Goal: Task Accomplishment & Management: Manage account settings

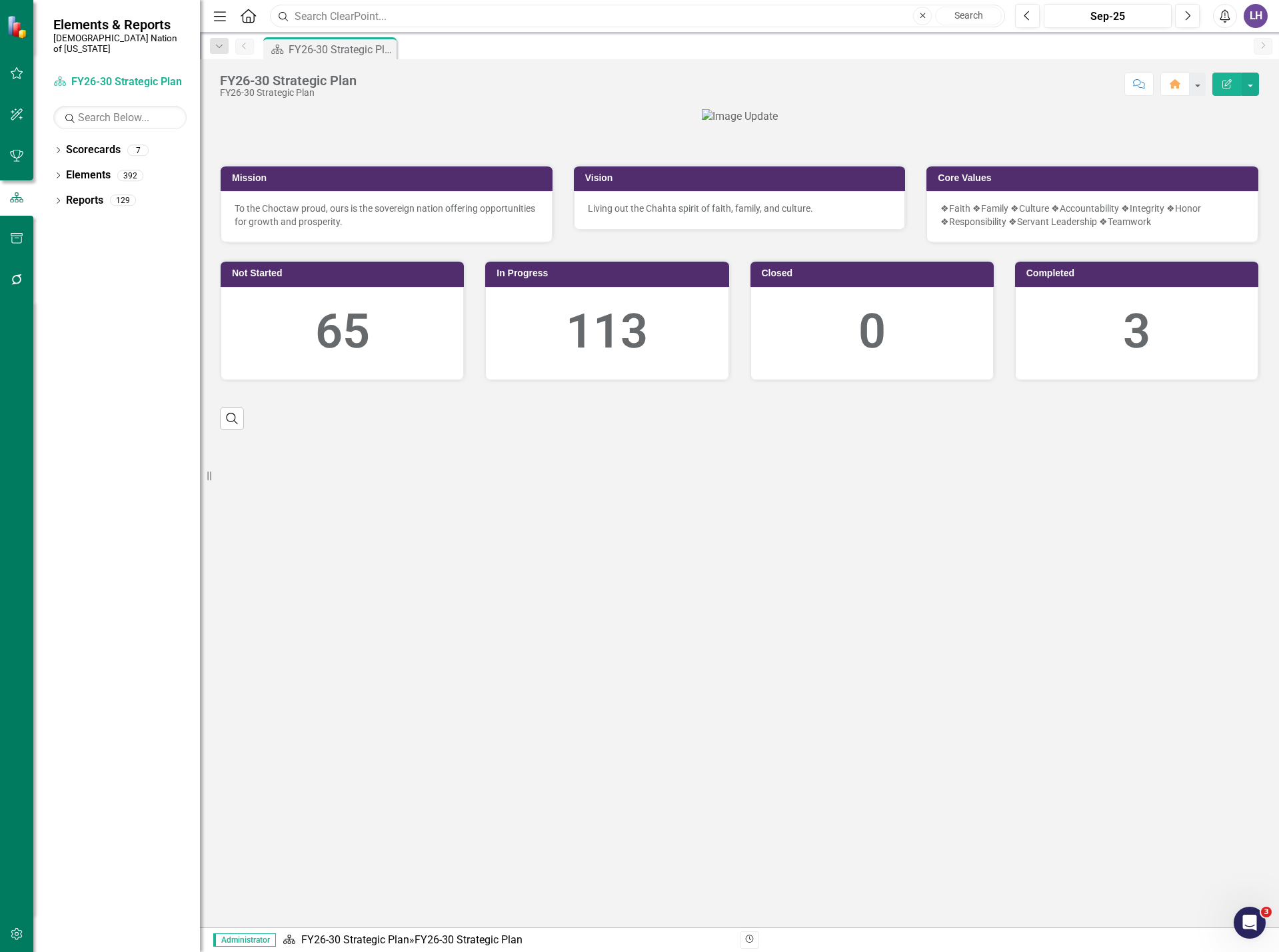
click at [319, 19] on input "text" at bounding box center [637, 16] width 735 height 23
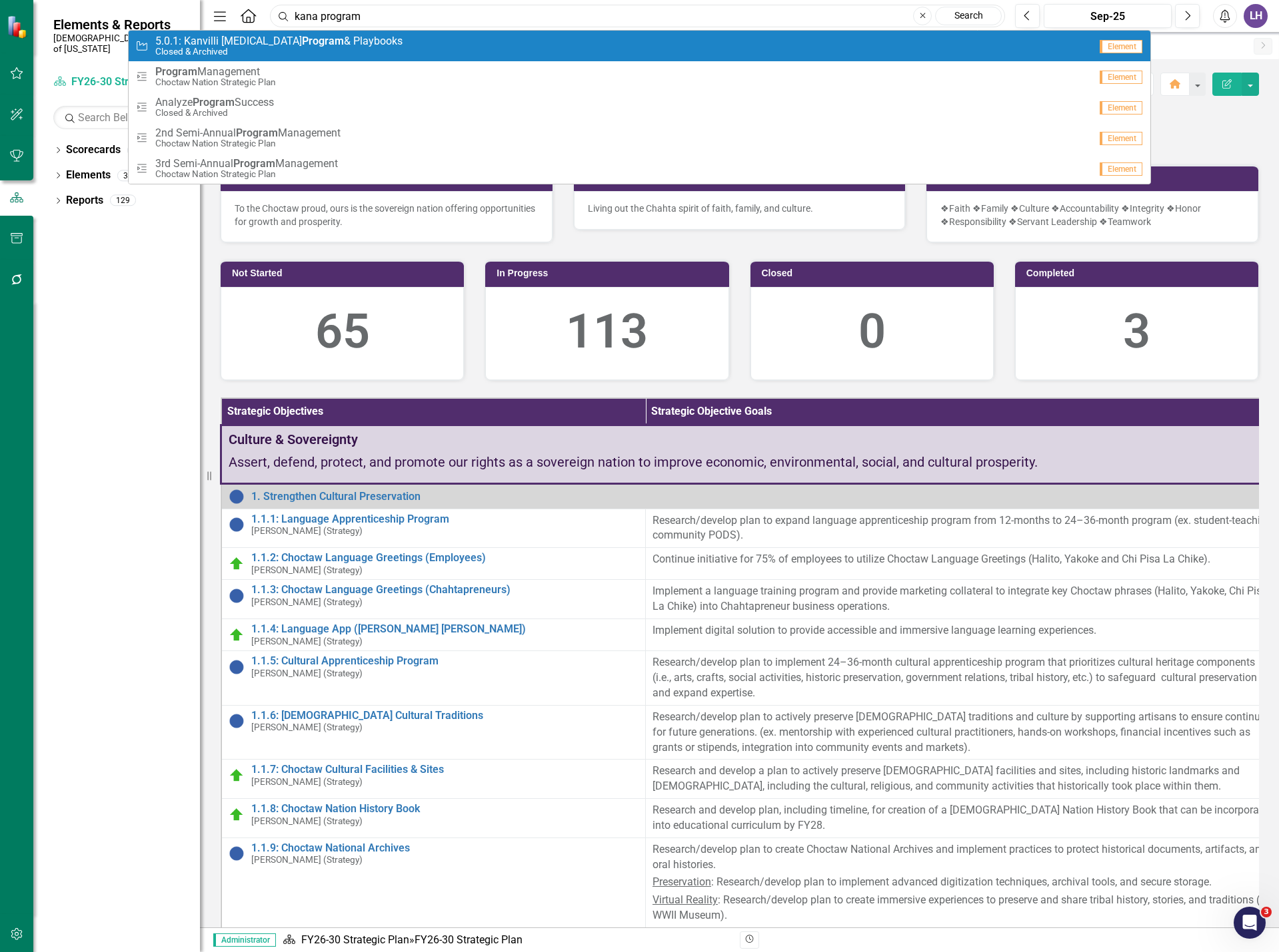
click at [300, 14] on input "kana program" at bounding box center [637, 16] width 735 height 23
type input "khana program"
click at [969, 15] on link "Search" at bounding box center [967, 16] width 66 height 19
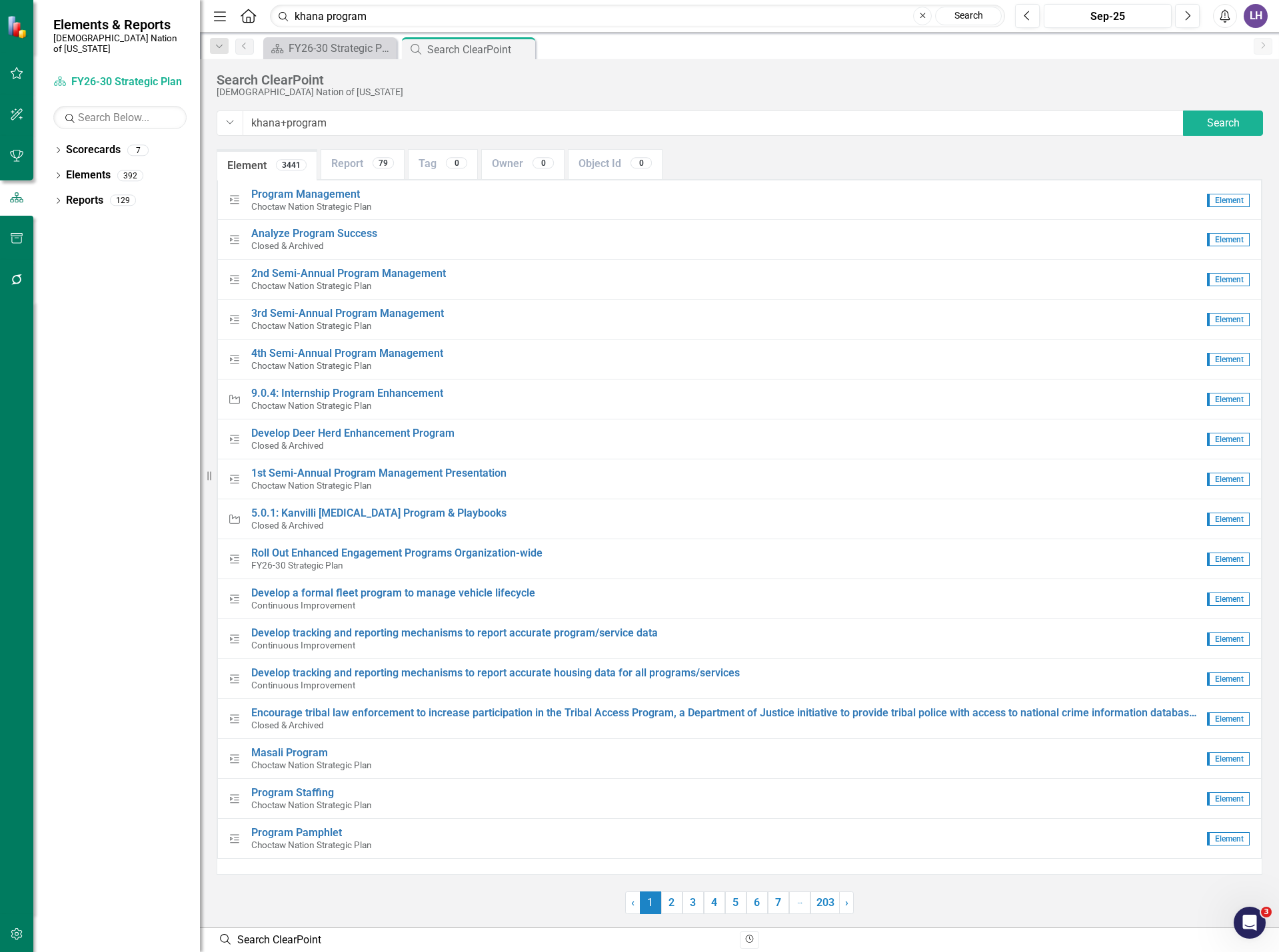
drag, startPoint x: 386, startPoint y: 120, endPoint x: 197, endPoint y: 118, distance: 189.0
click at [197, 118] on div "Elements & Reports Choctaw Nation of [US_STATE] Scorecard FY26-30 Strategic Pla…" at bounding box center [639, 476] width 1279 height 952
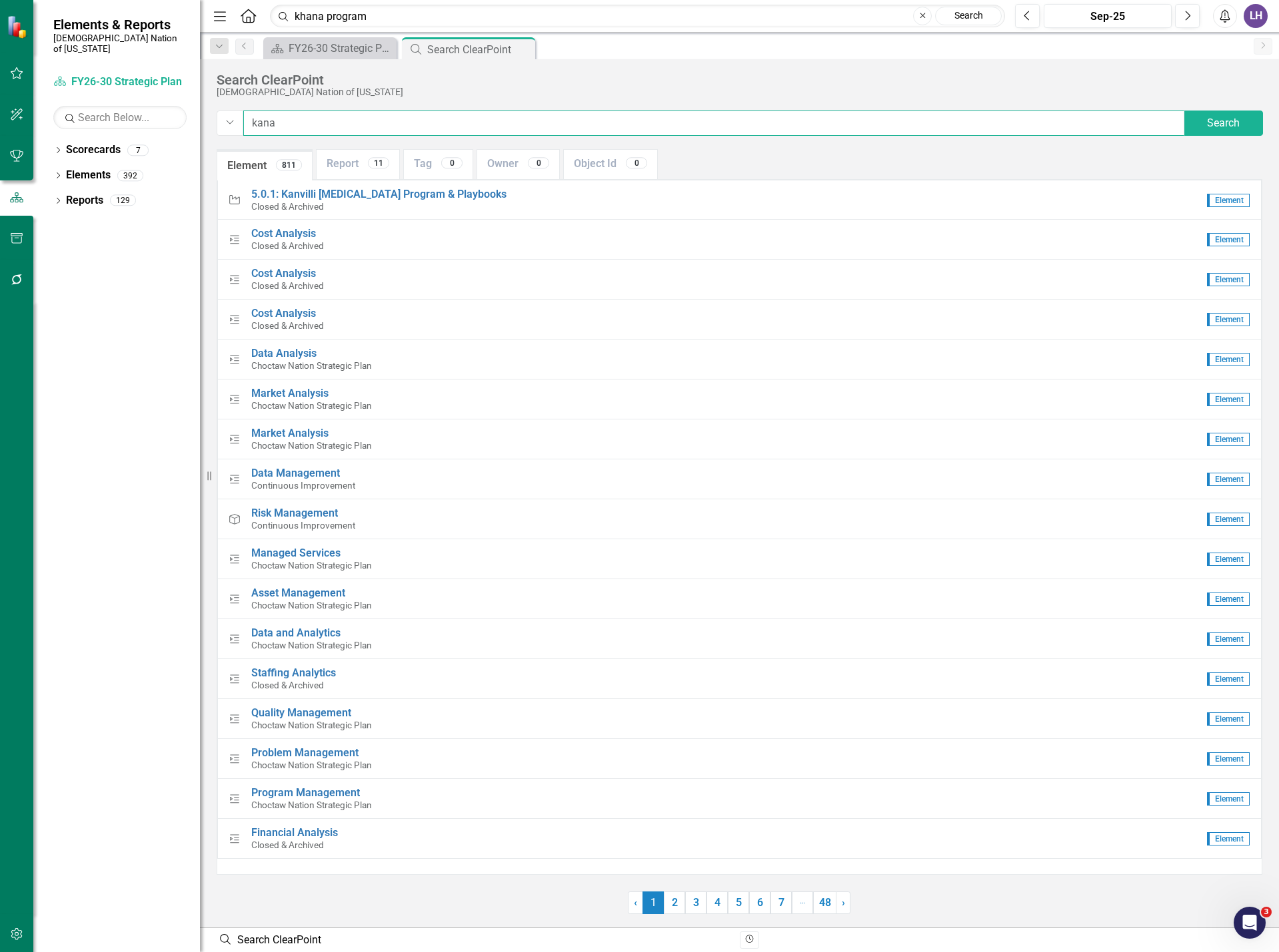
drag, startPoint x: 306, startPoint y: 130, endPoint x: 167, endPoint y: 121, distance: 139.3
click at [169, 121] on div "Elements & Reports Choctaw Nation of [US_STATE] Scorecard FY26-30 Strategic Pla…" at bounding box center [639, 476] width 1279 height 952
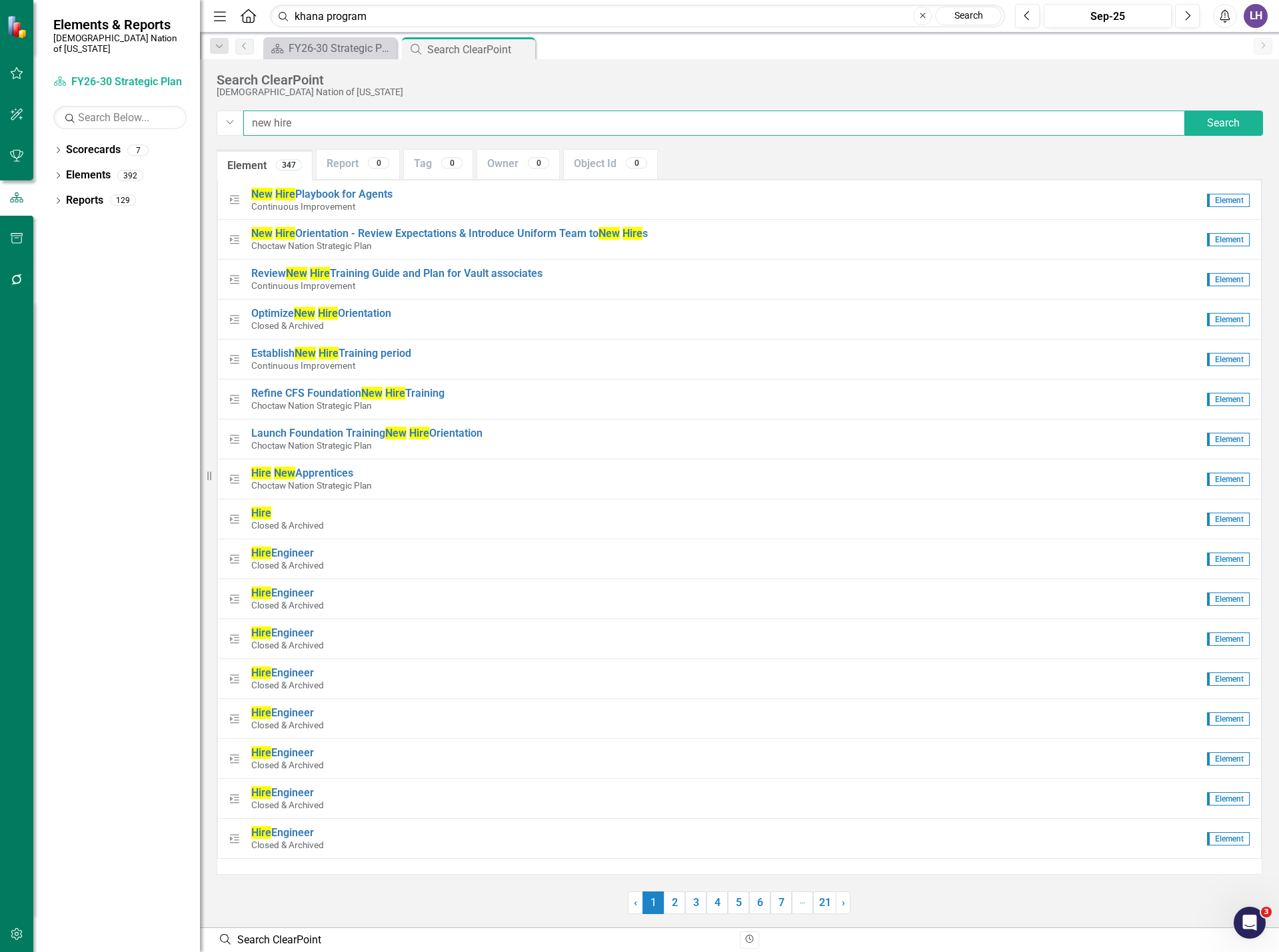
type input "new hire"
drag, startPoint x: 383, startPoint y: 19, endPoint x: 246, endPoint y: 13, distance: 137.1
click at [246, 13] on div "Menu Home Search khana program Close Search" at bounding box center [605, 16] width 792 height 25
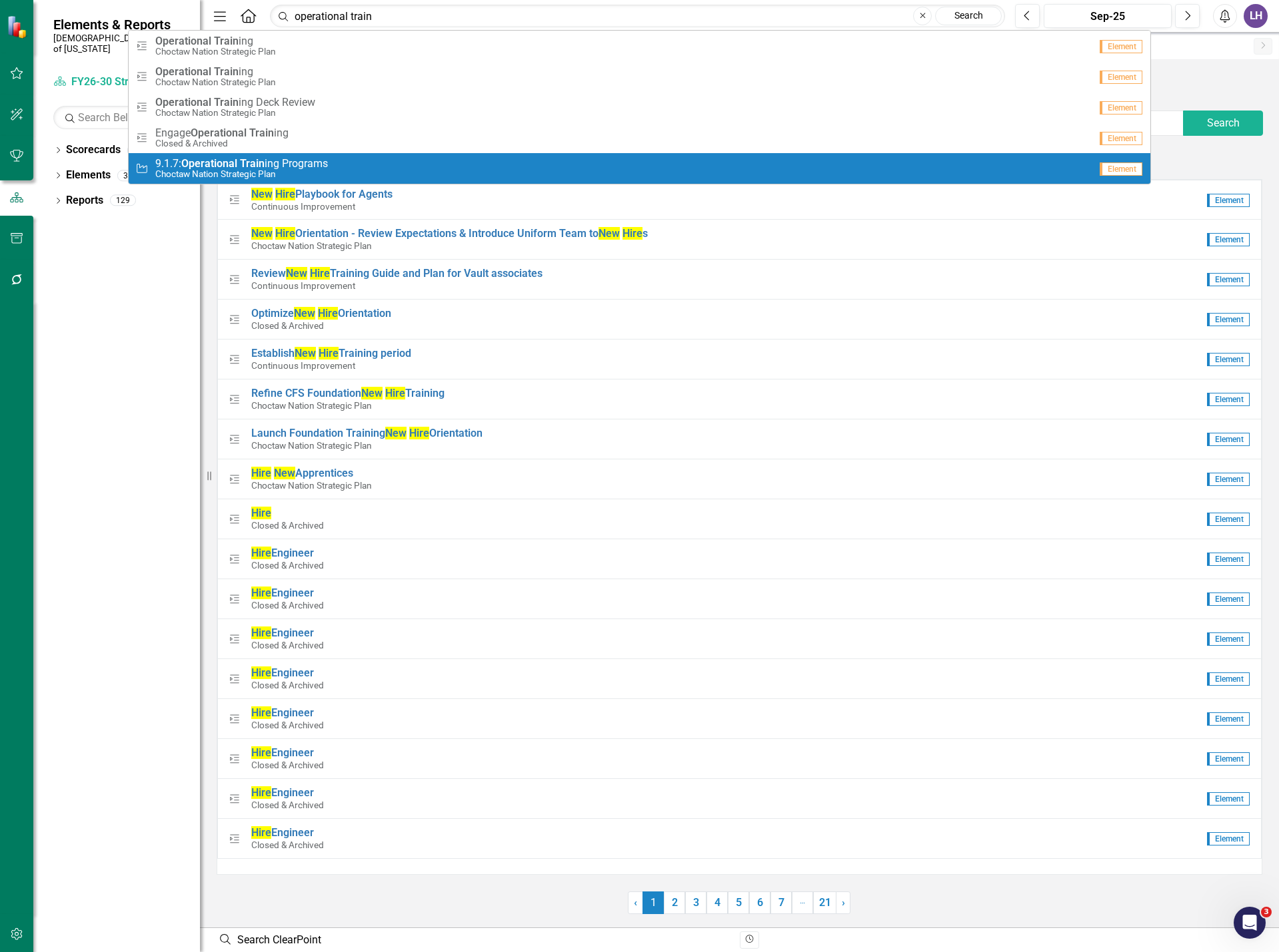
click at [309, 167] on span "9.1.7: Operational Train ing Programs" at bounding box center [241, 163] width 173 height 12
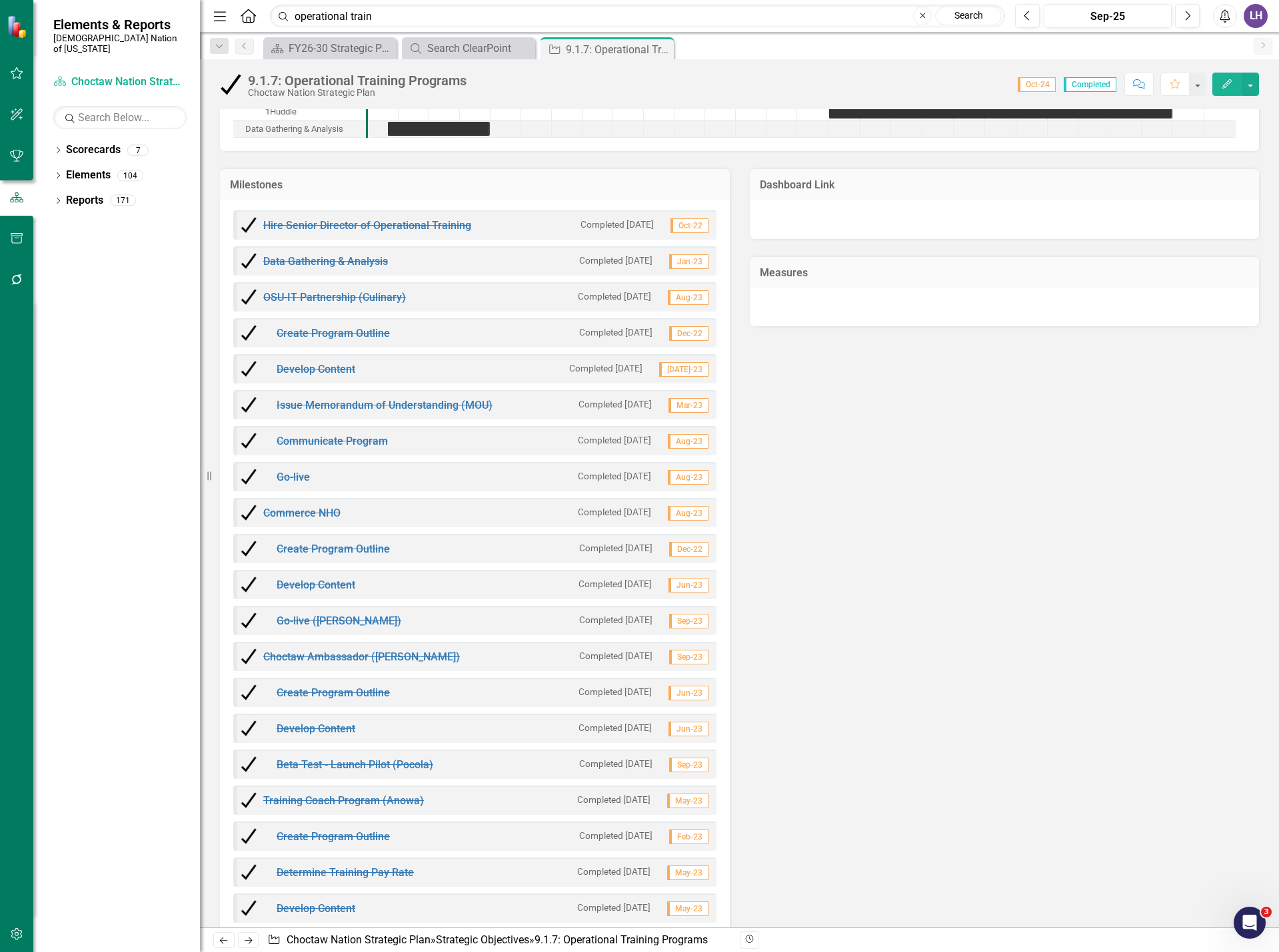
scroll to position [2064, 0]
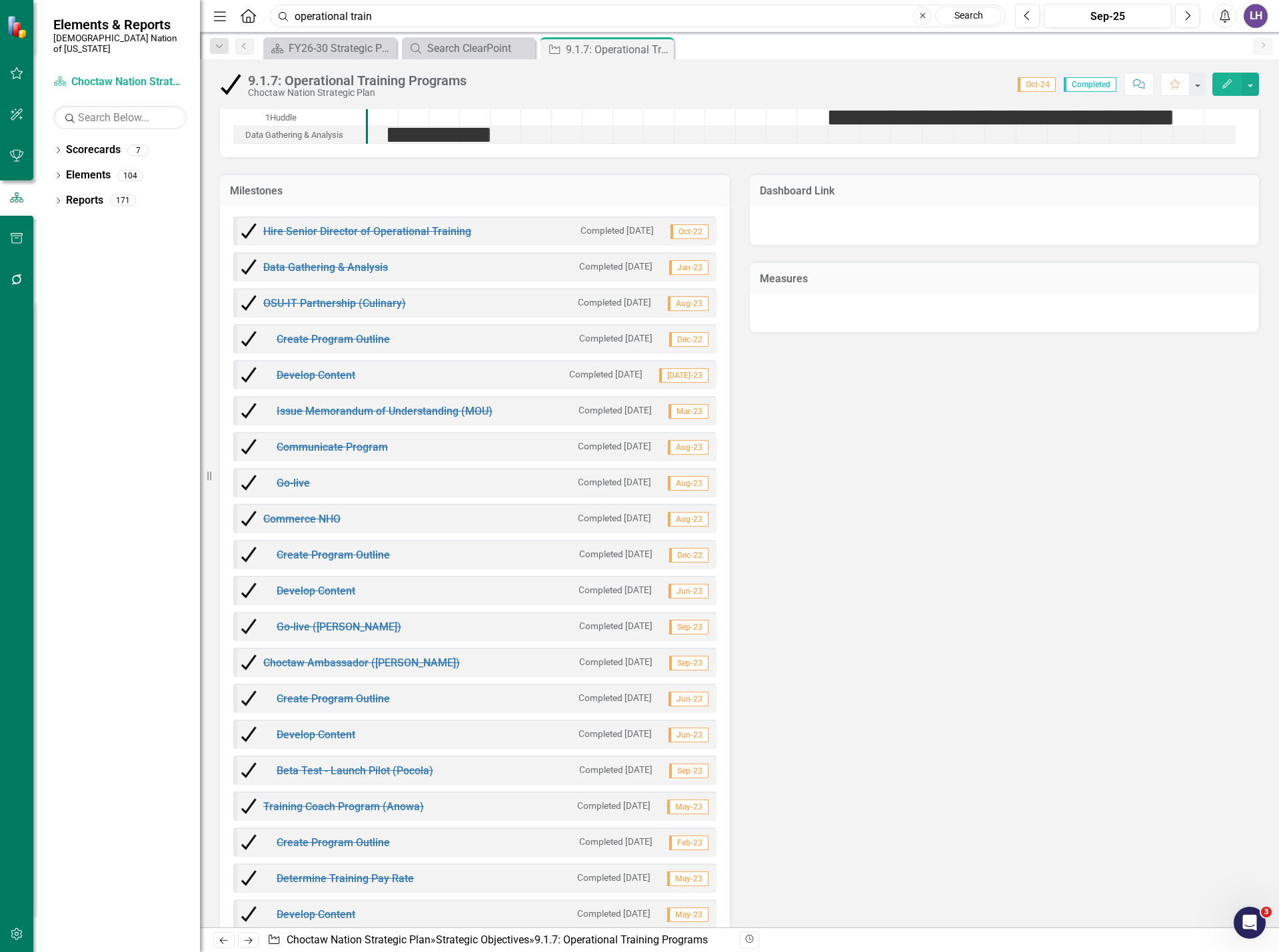
drag, startPoint x: 384, startPoint y: 20, endPoint x: 186, endPoint y: 9, distance: 198.3
click at [186, 9] on div "Elements & Reports Choctaw Nation of [US_STATE] Scorecard Choctaw Nation Strate…" at bounding box center [639, 476] width 1279 height 952
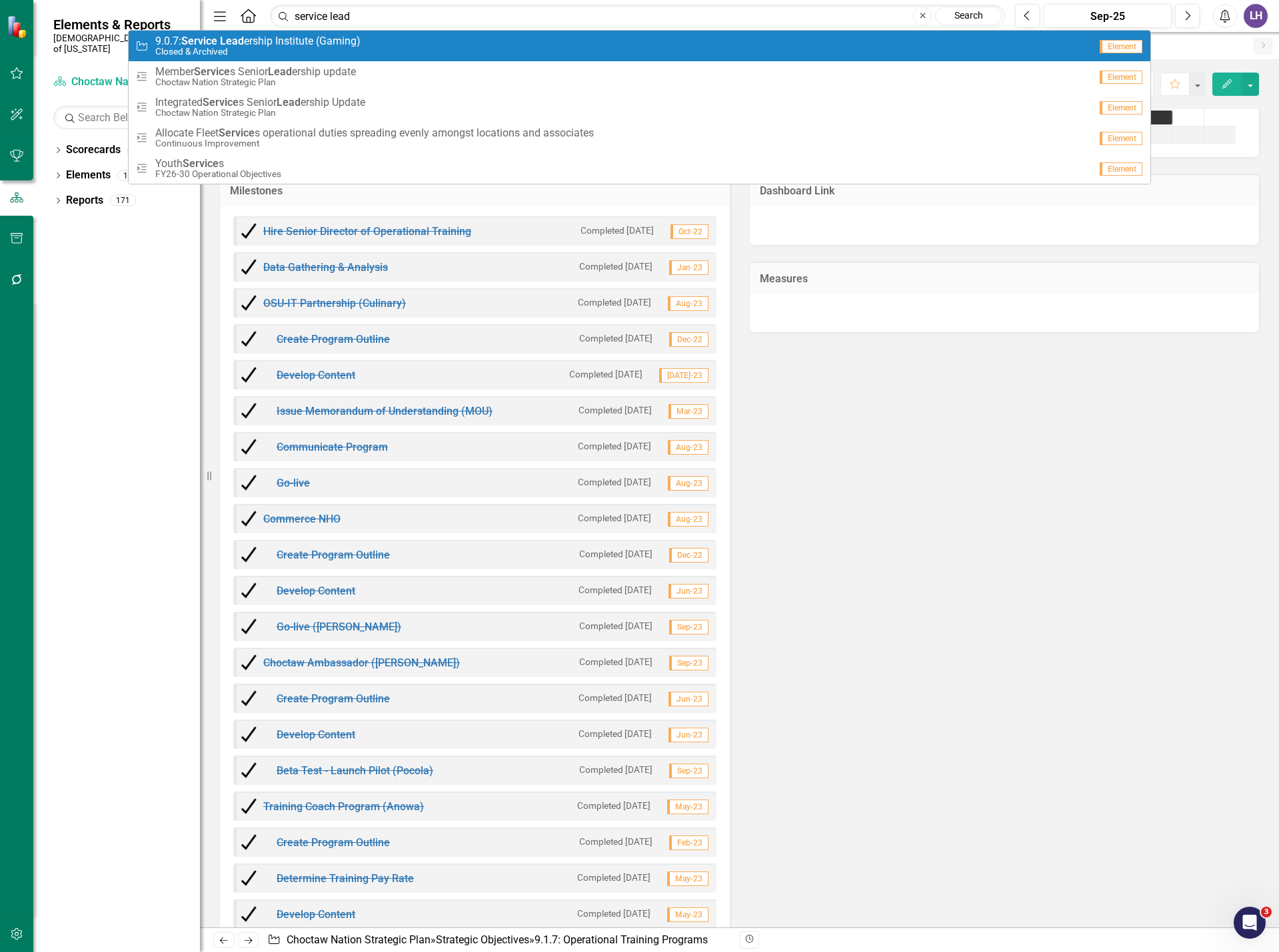
click at [271, 37] on span "9.0.7: Service Lead ership Institute (Gaming)" at bounding box center [257, 41] width 205 height 12
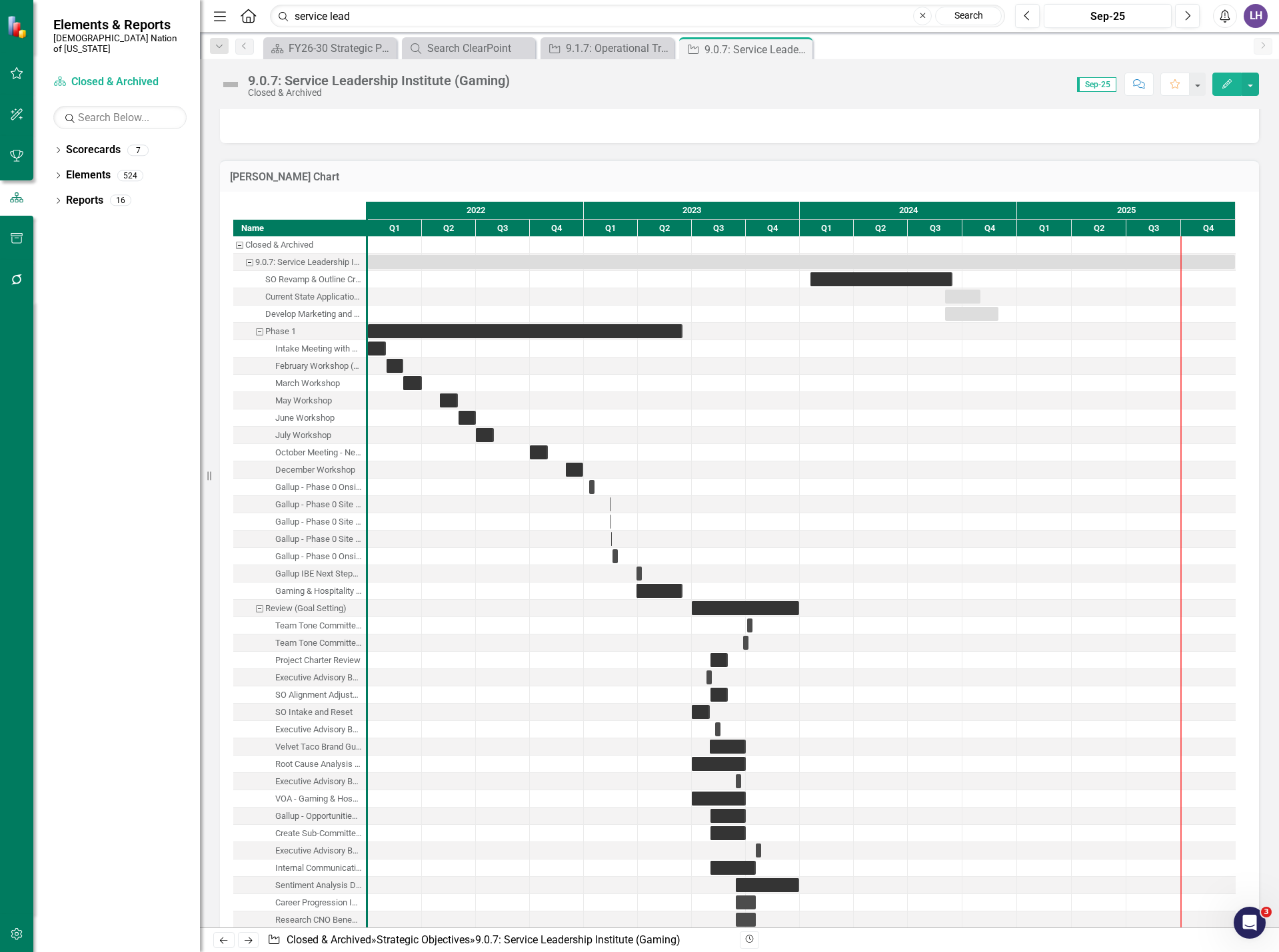
scroll to position [733, 0]
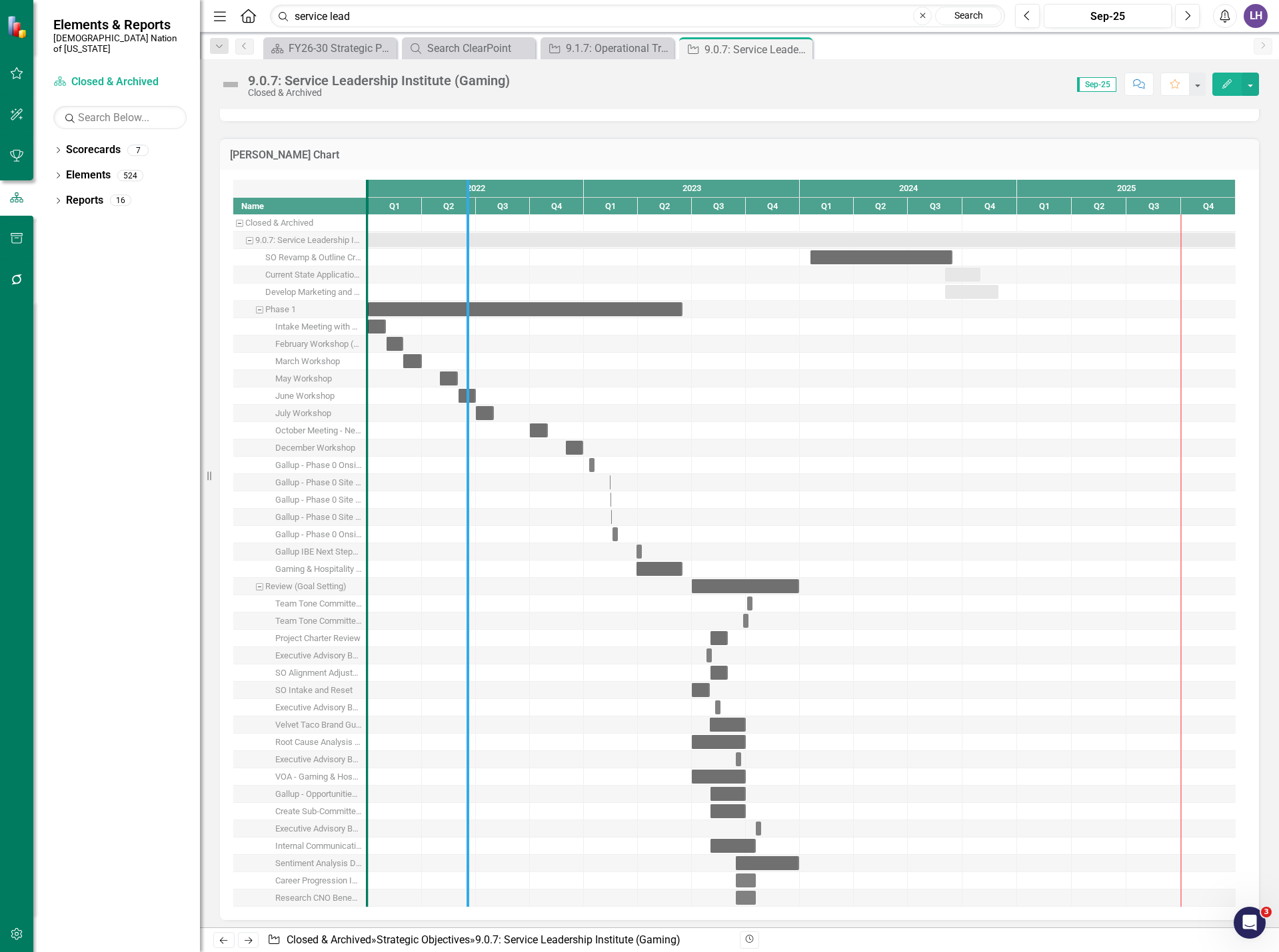
drag, startPoint x: 366, startPoint y: 576, endPoint x: 466, endPoint y: 576, distance: 100.0
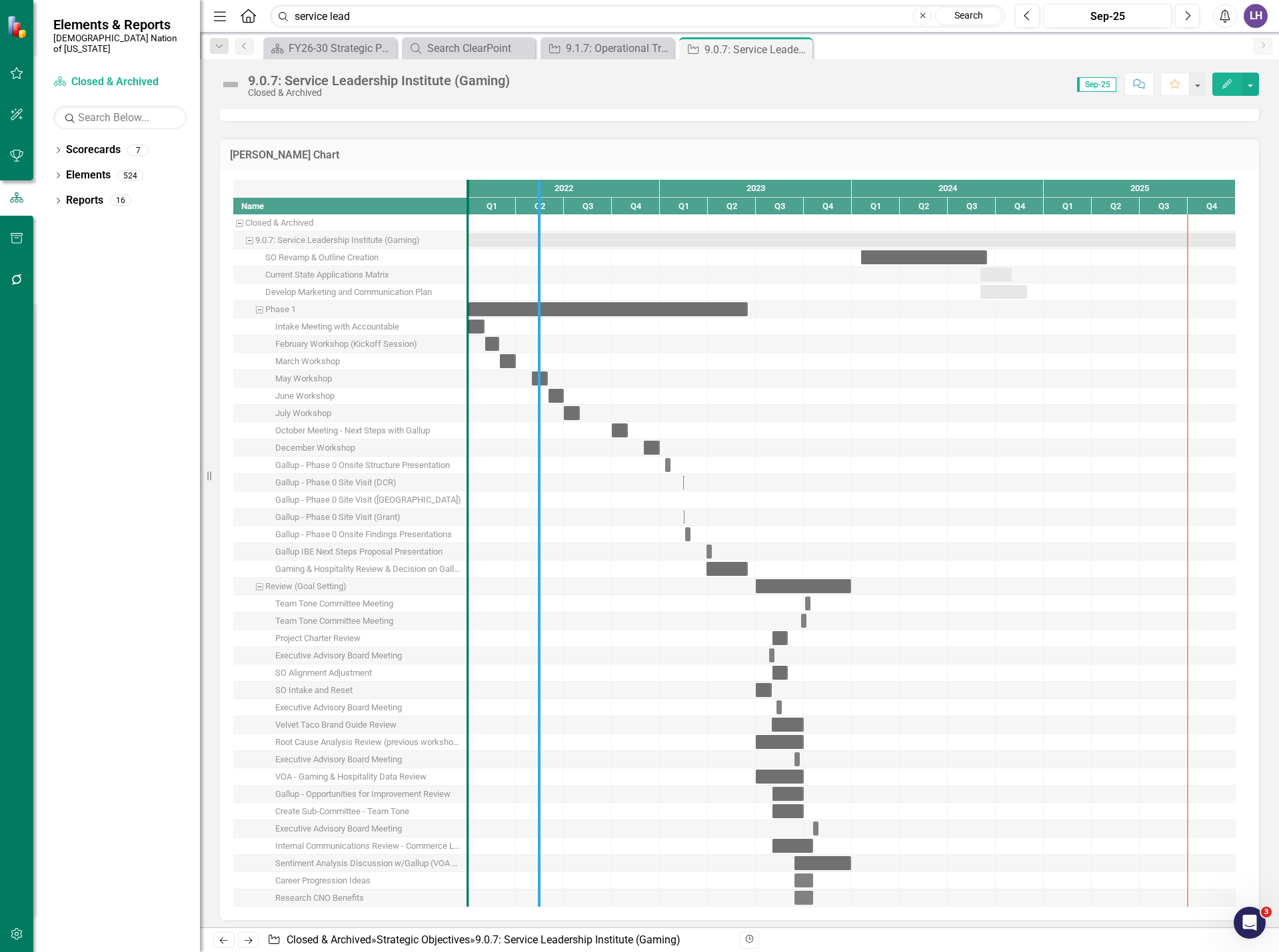
drag, startPoint x: 466, startPoint y: 576, endPoint x: 540, endPoint y: 574, distance: 74.0
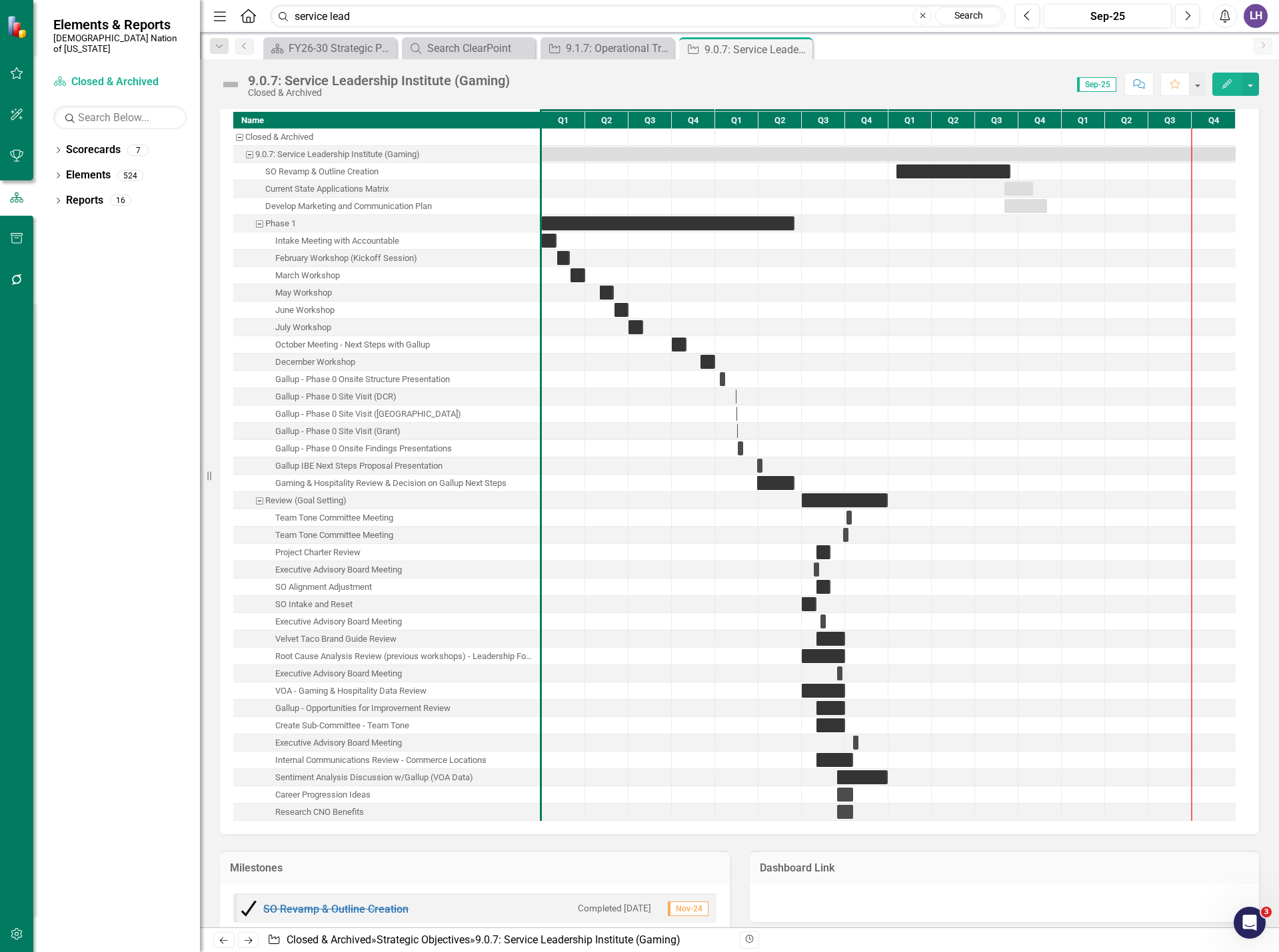
scroll to position [799, 0]
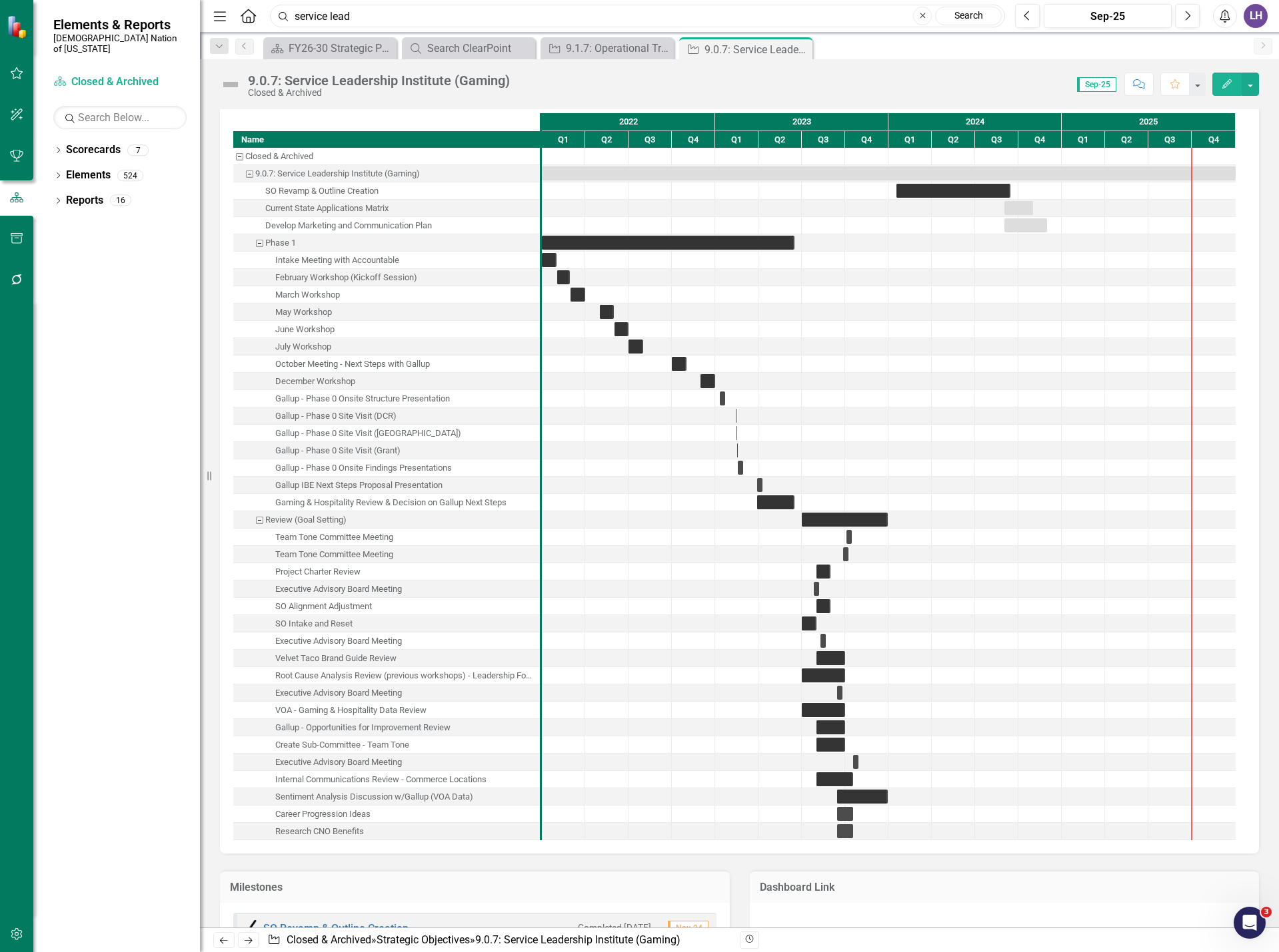
click at [472, 15] on input "service lead" at bounding box center [637, 16] width 735 height 23
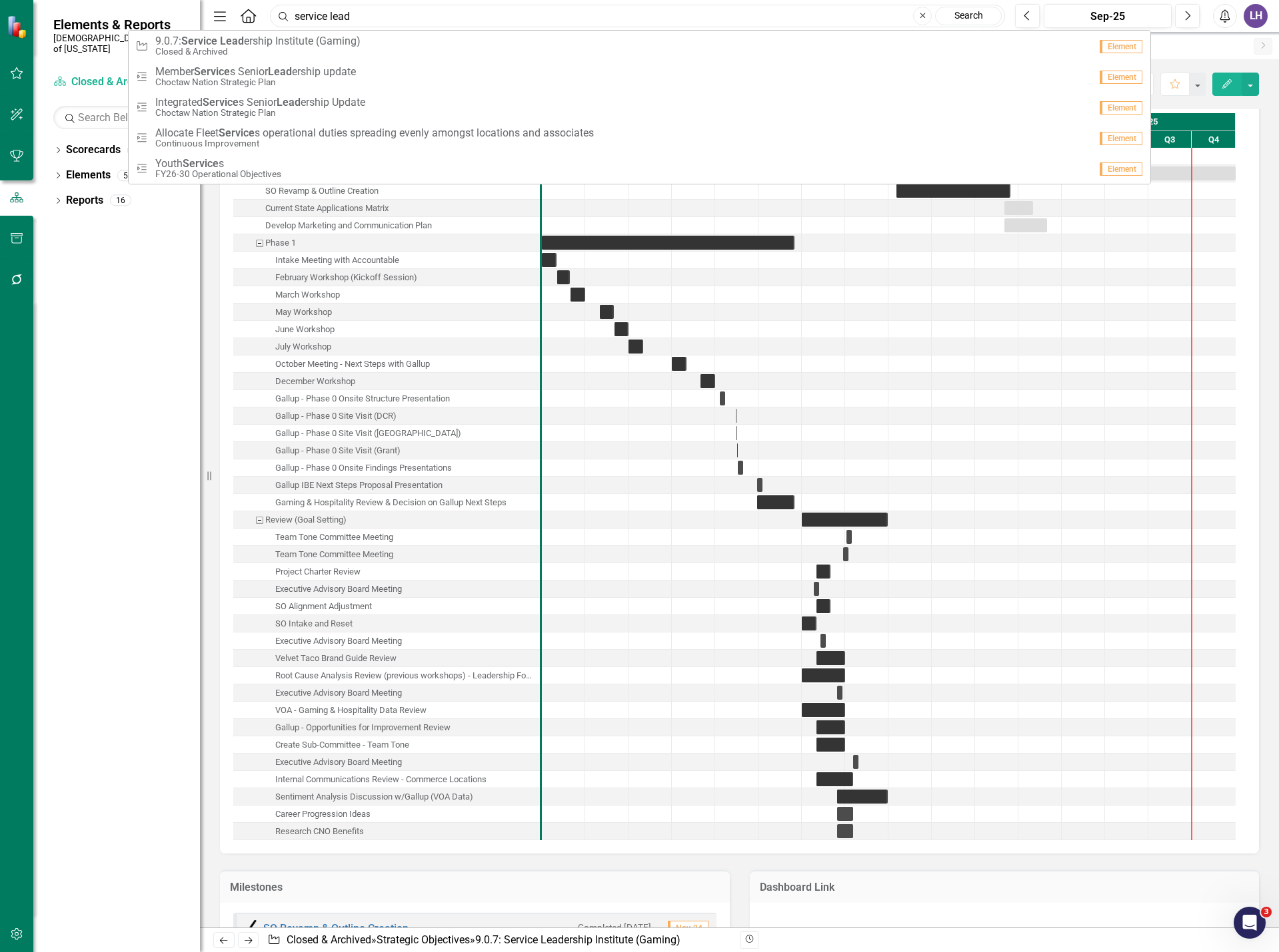
drag, startPoint x: 492, startPoint y: 17, endPoint x: 141, endPoint y: 14, distance: 351.0
click at [141, 14] on div "Elements & Reports Choctaw Nation of [US_STATE] Scorecard Closed & Archived Sea…" at bounding box center [639, 476] width 1279 height 952
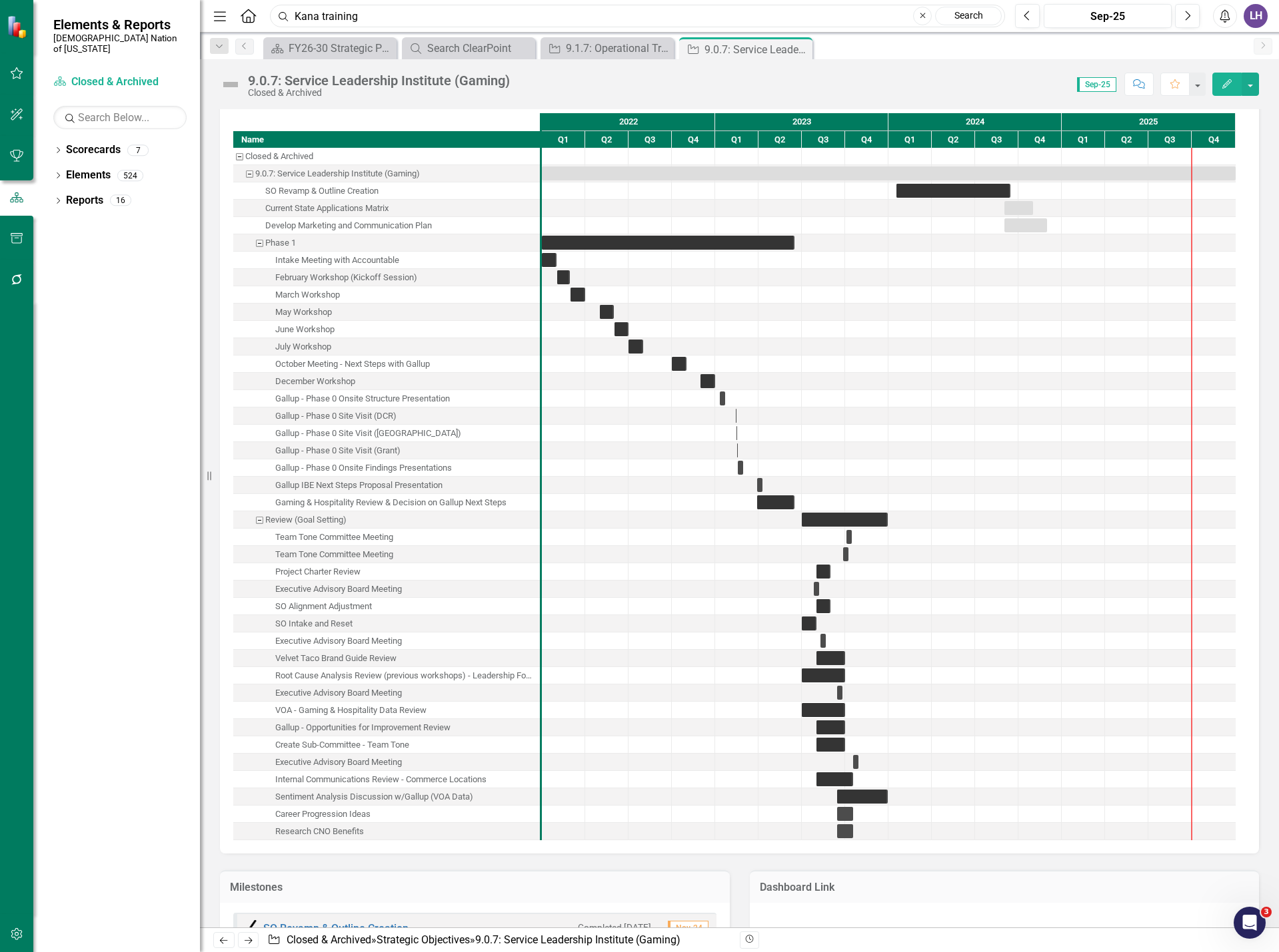
type input "Kana training"
click at [975, 12] on link "Search" at bounding box center [967, 16] width 66 height 19
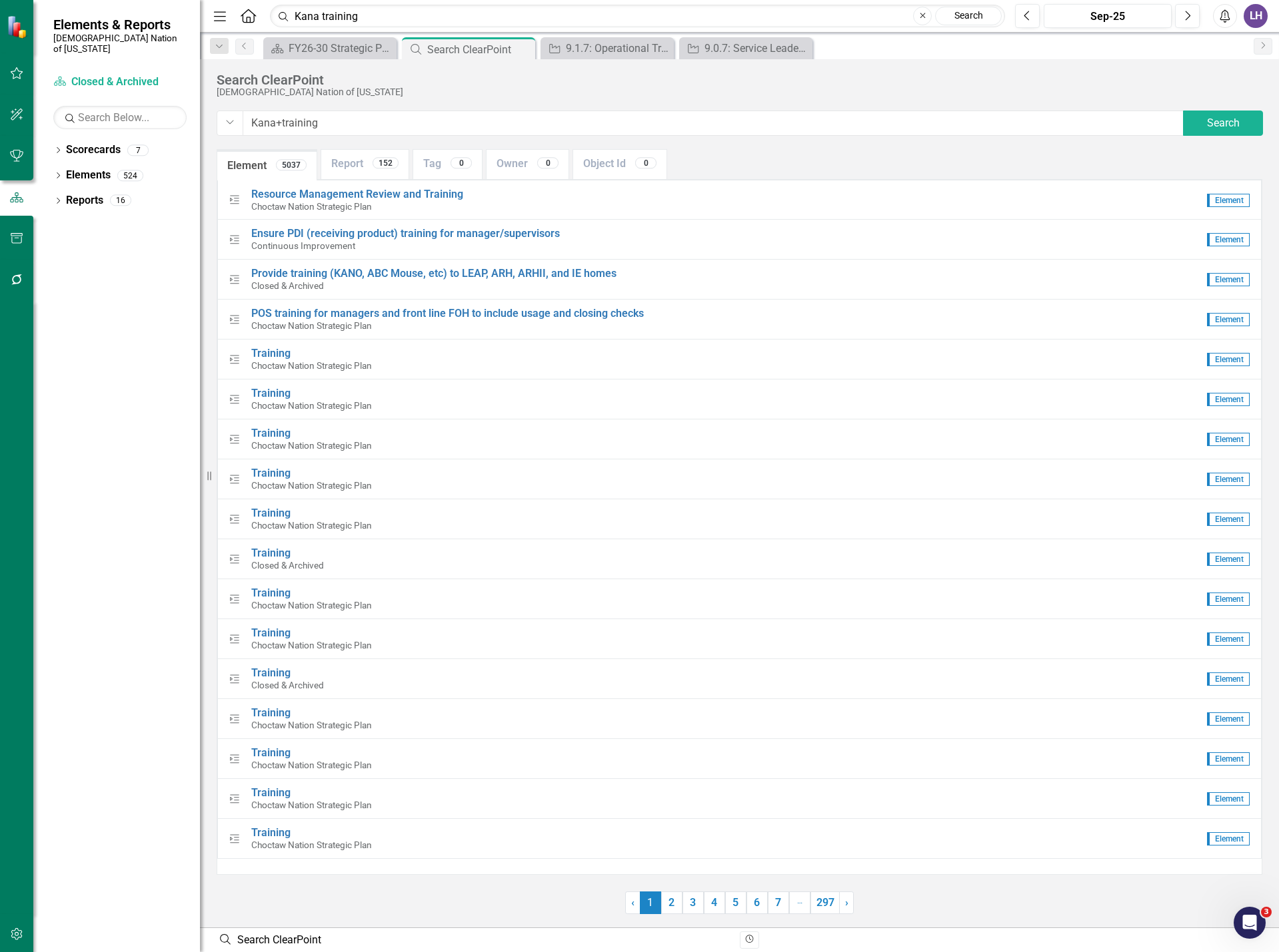
drag, startPoint x: 348, startPoint y: 121, endPoint x: 137, endPoint y: 115, distance: 211.1
click at [137, 115] on div "Elements & Reports Choctaw Nation of [US_STATE] Scorecard Closed & Archived Sea…" at bounding box center [639, 476] width 1279 height 952
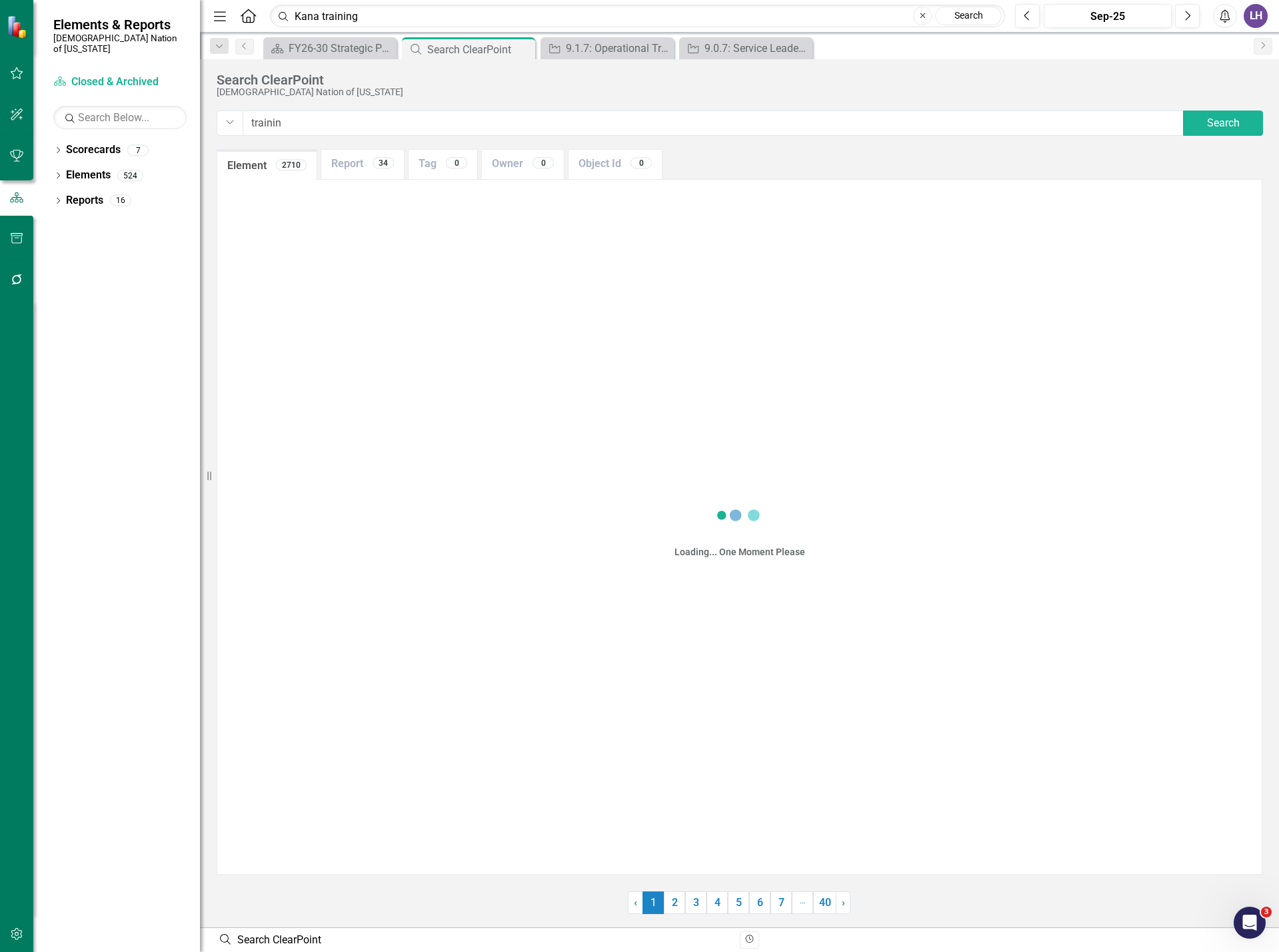
type input "training"
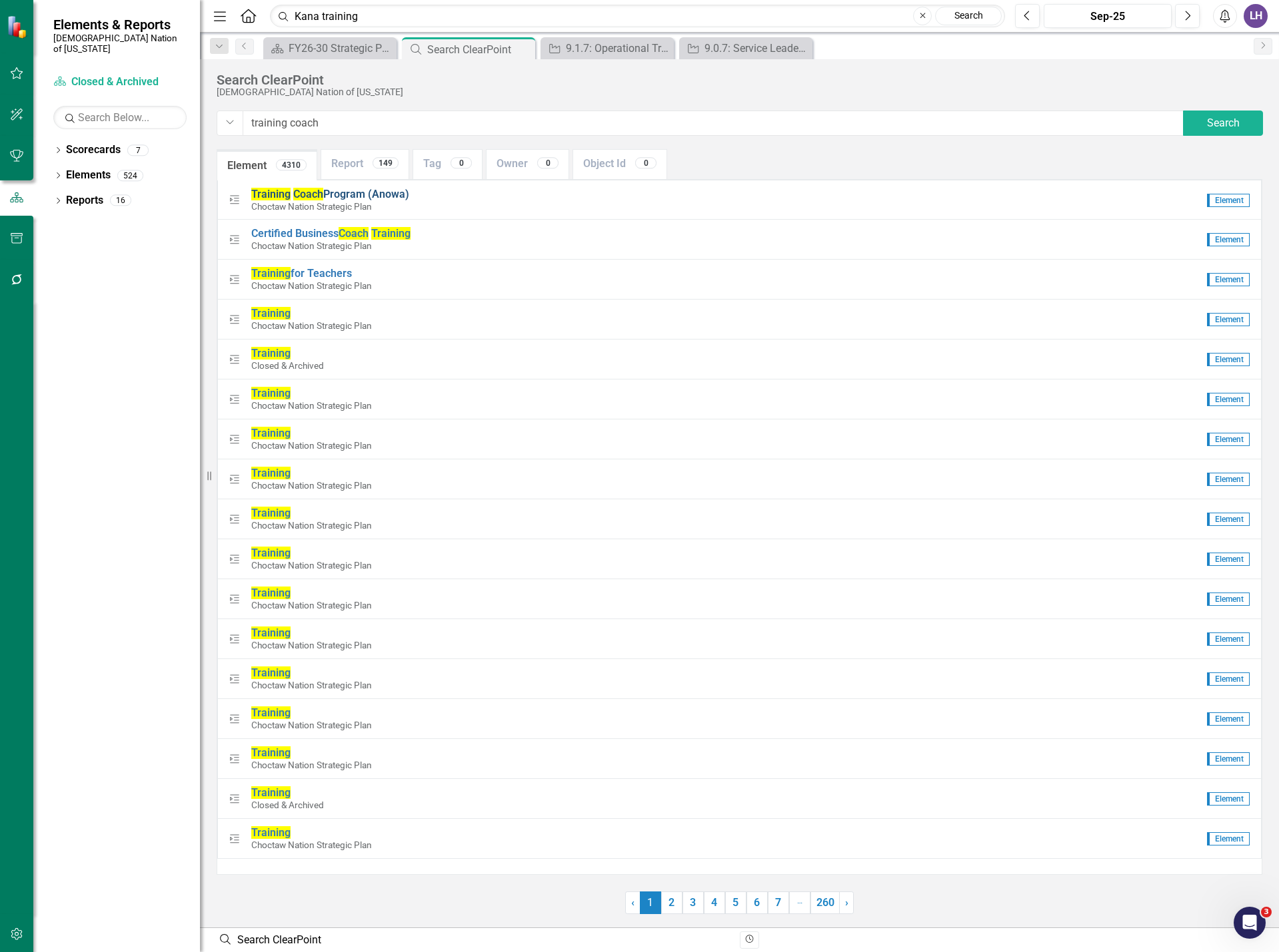
type input "training coach"
click at [402, 194] on span "Training Coach Program (Anowa)" at bounding box center [329, 194] width 158 height 13
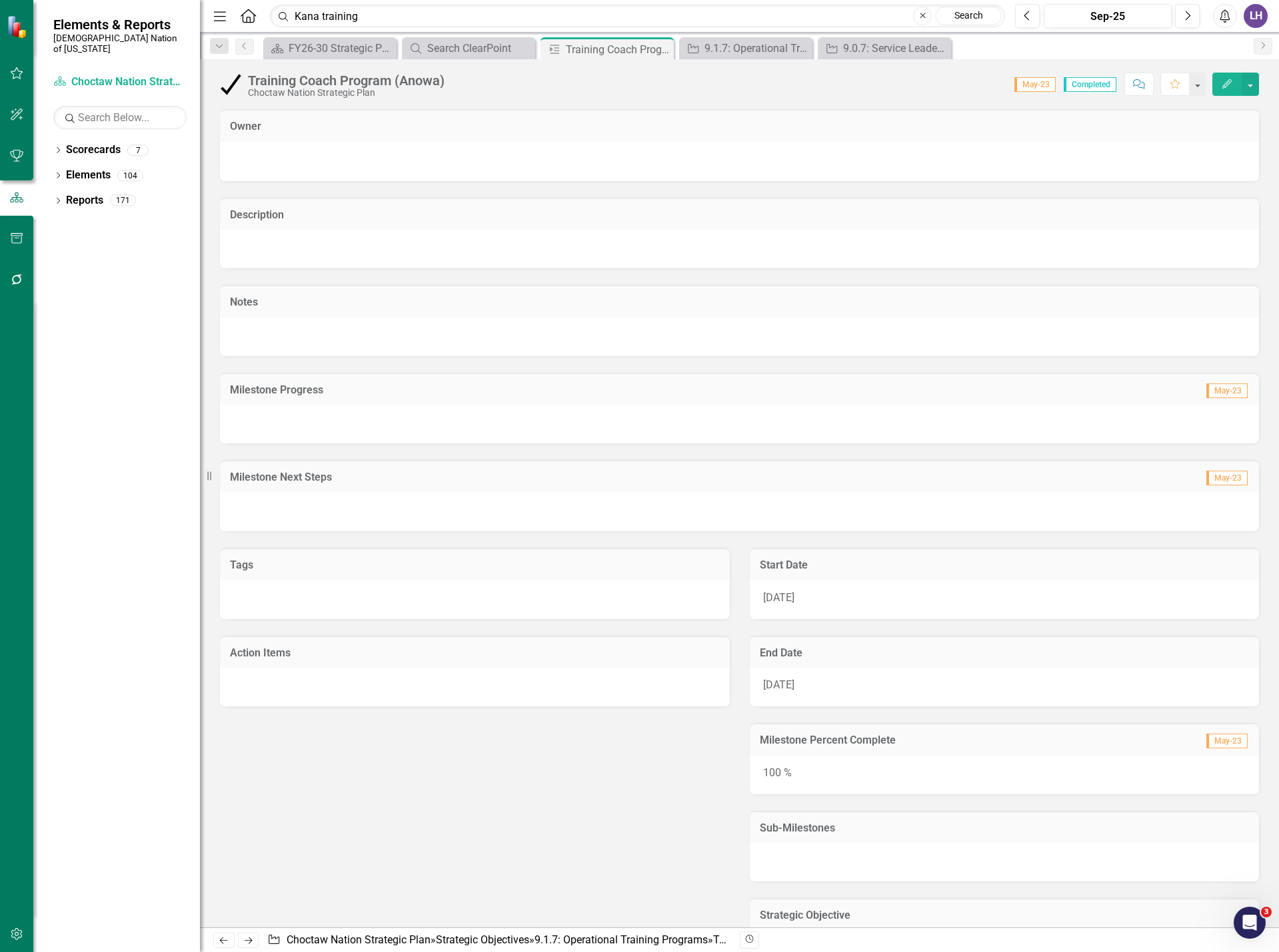
checkbox input "true"
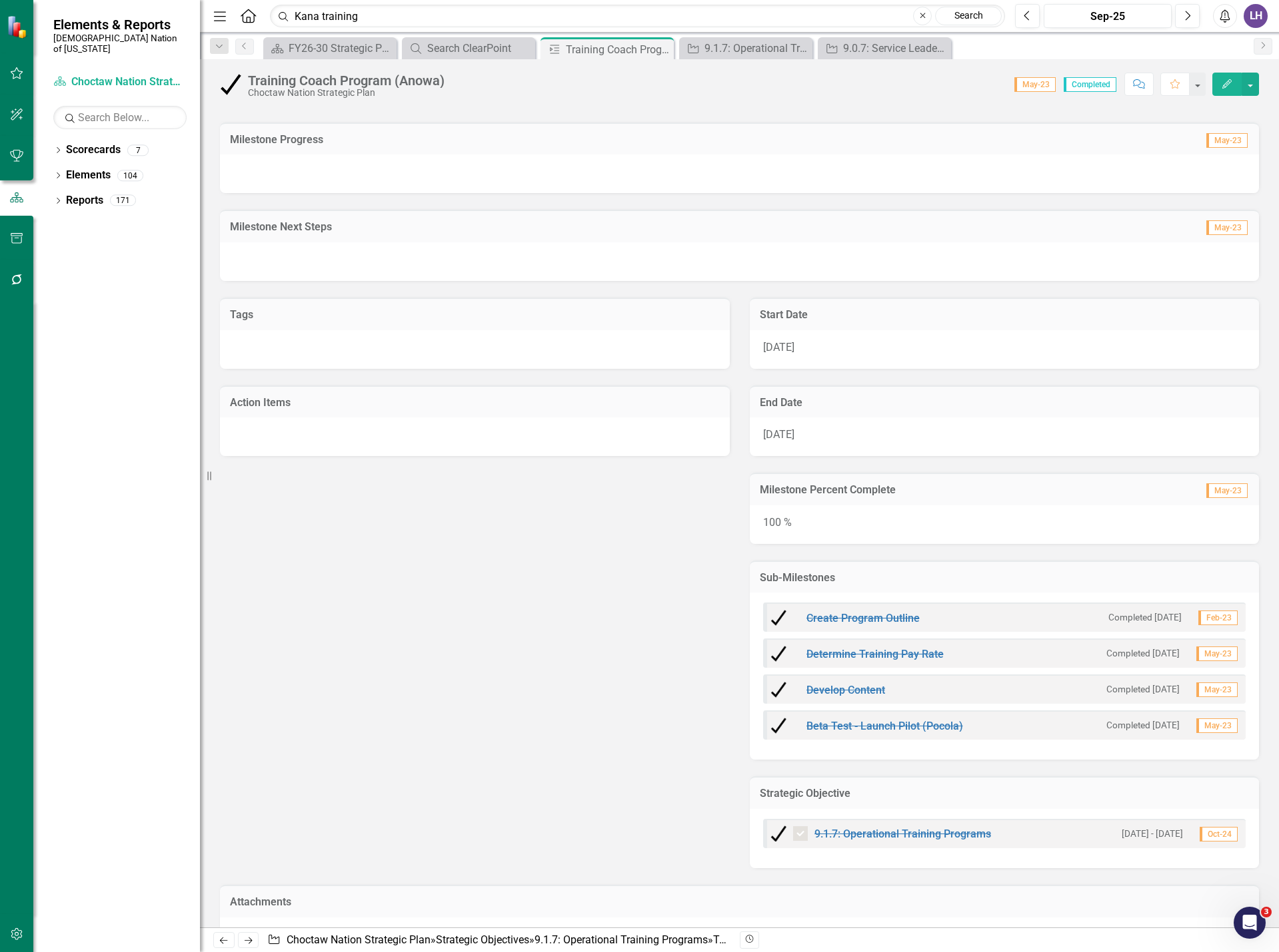
scroll to position [293, 0]
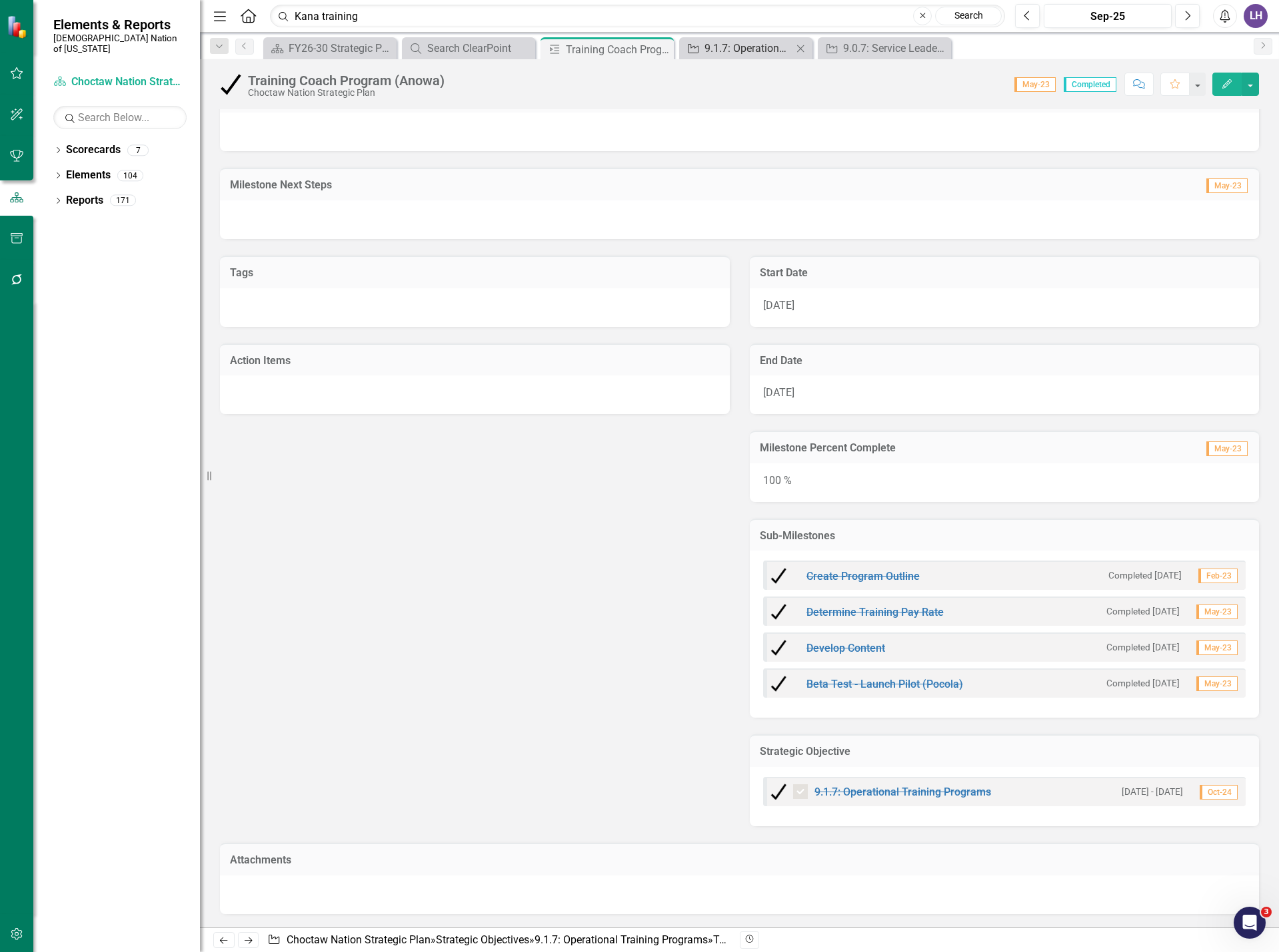
click at [733, 51] on div "9.1.7: Operational Training Programs" at bounding box center [748, 48] width 88 height 17
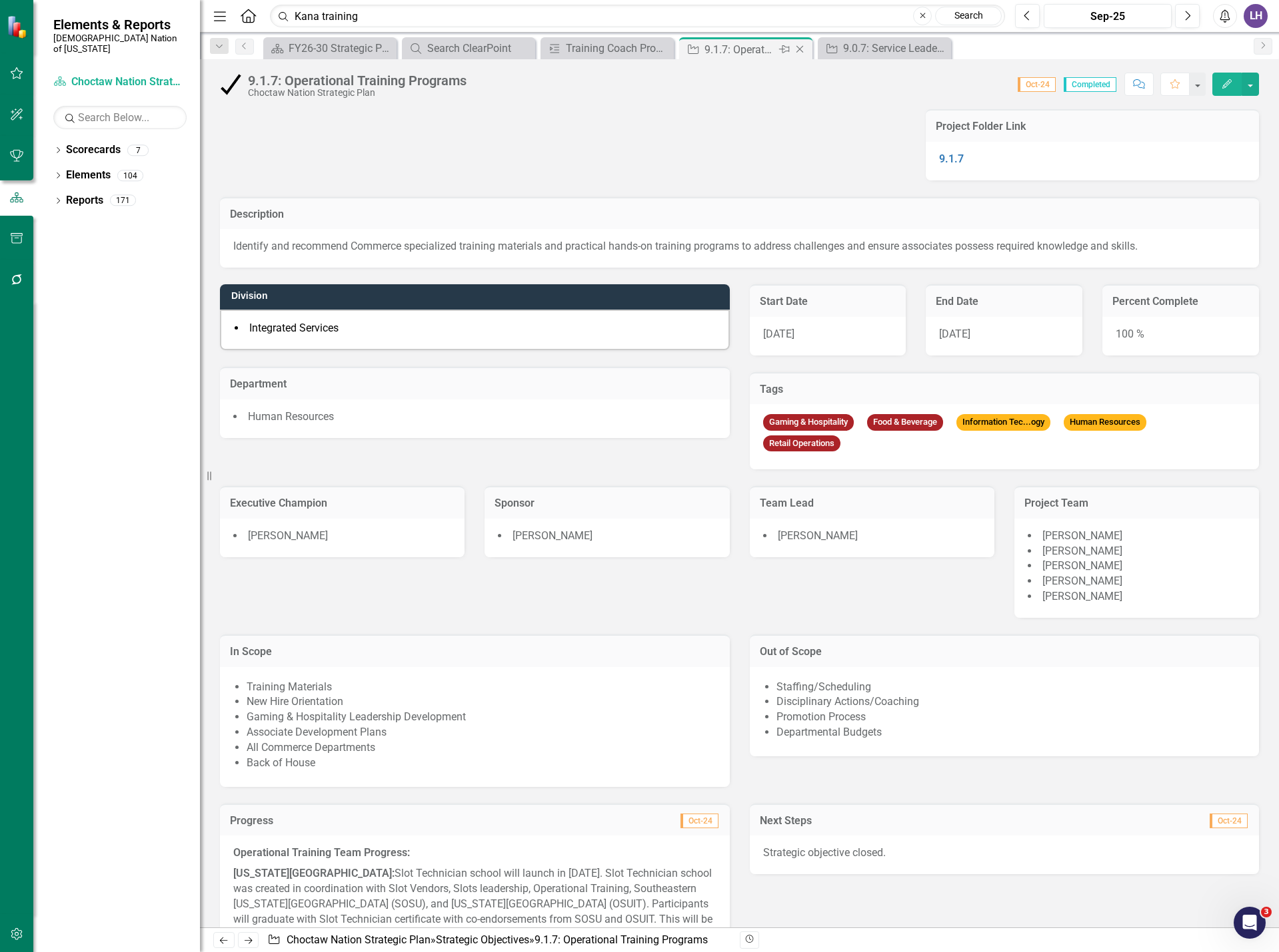
click at [799, 50] on icon "Close" at bounding box center [799, 48] width 13 height 10
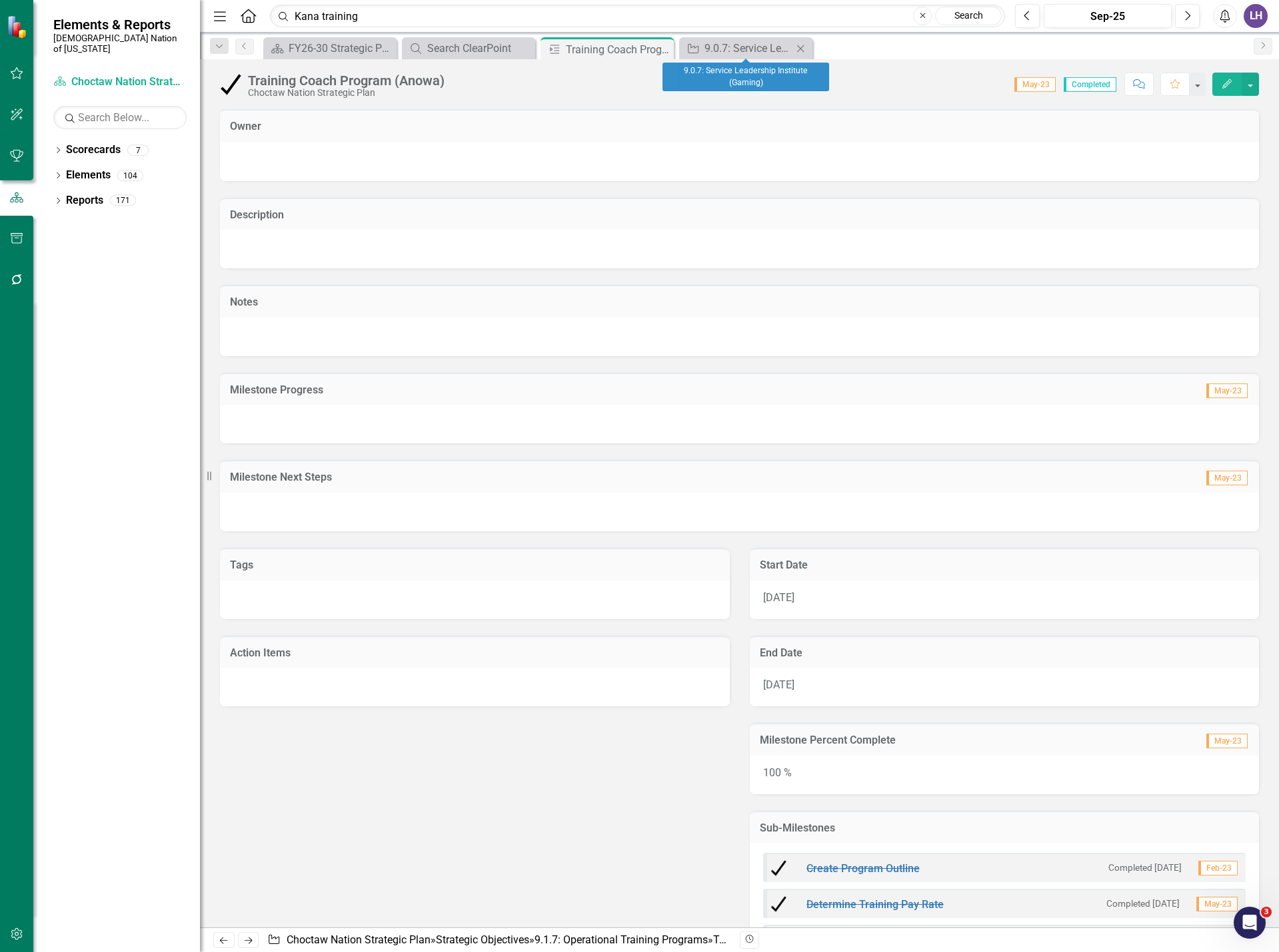
click at [804, 50] on icon "Close" at bounding box center [800, 48] width 13 height 10
click at [661, 48] on icon "Close" at bounding box center [660, 48] width 13 height 10
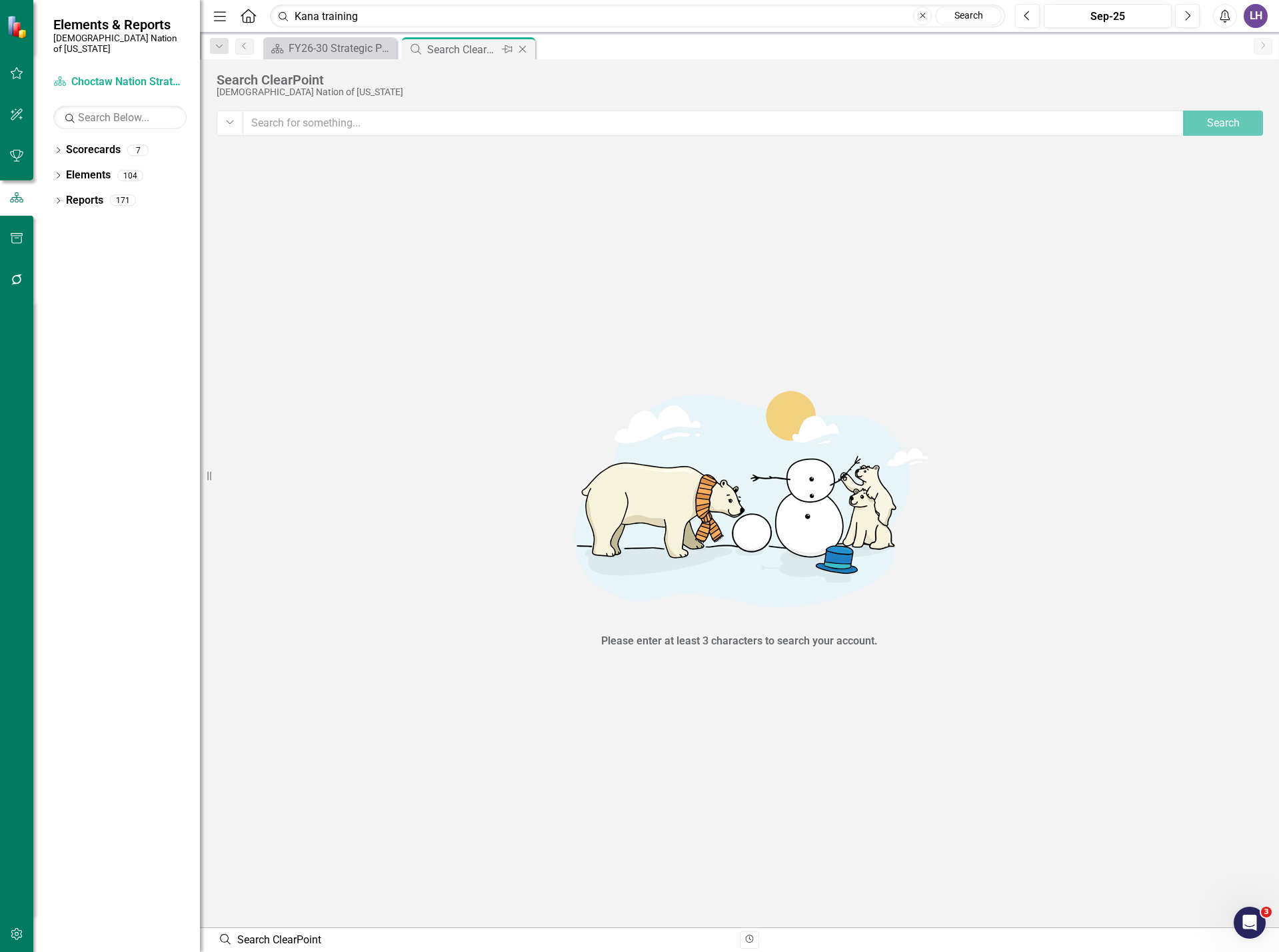
click at [521, 47] on icon "Close" at bounding box center [522, 48] width 13 height 10
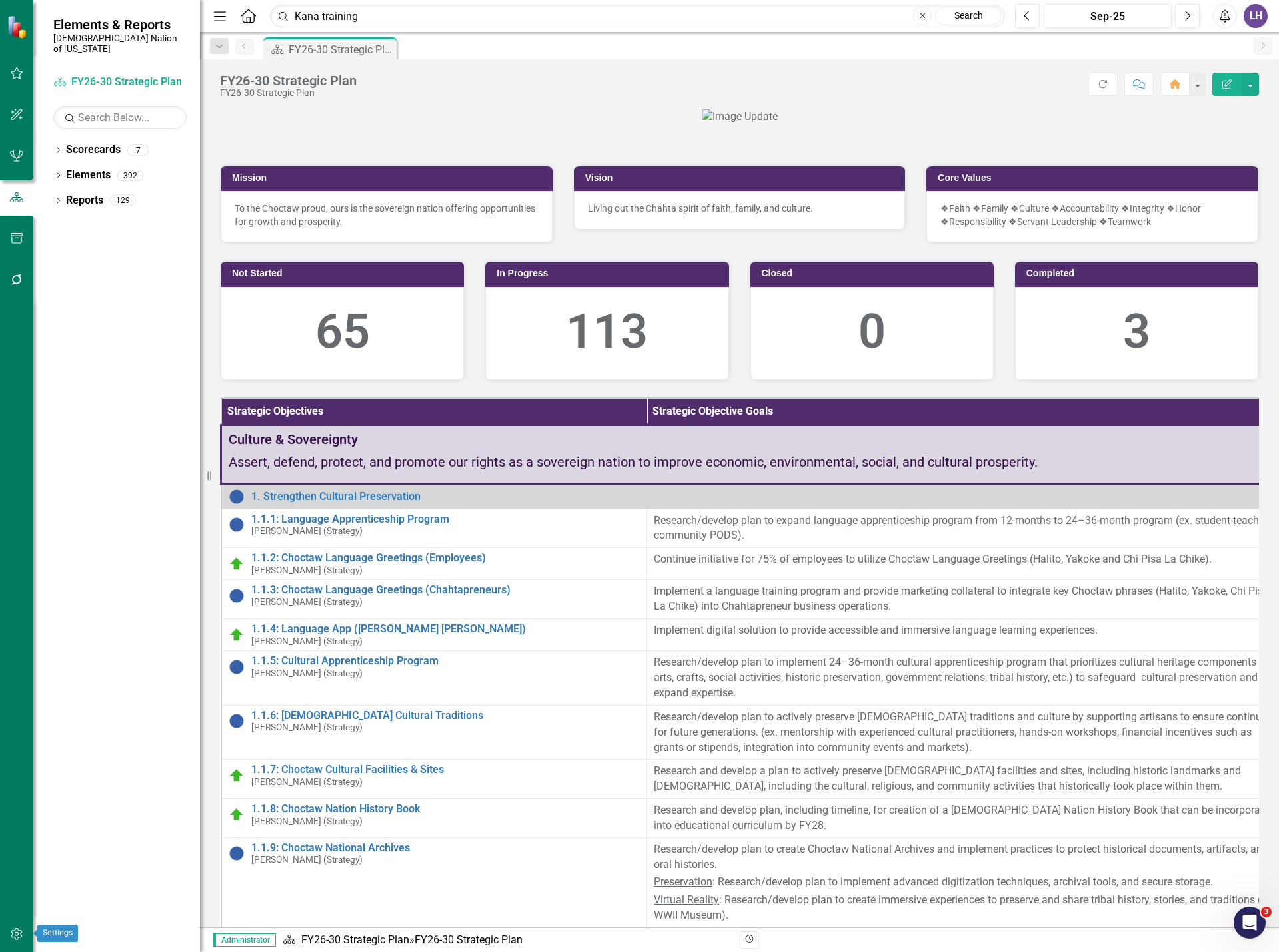
click at [23, 933] on icon "button" at bounding box center [17, 933] width 14 height 10
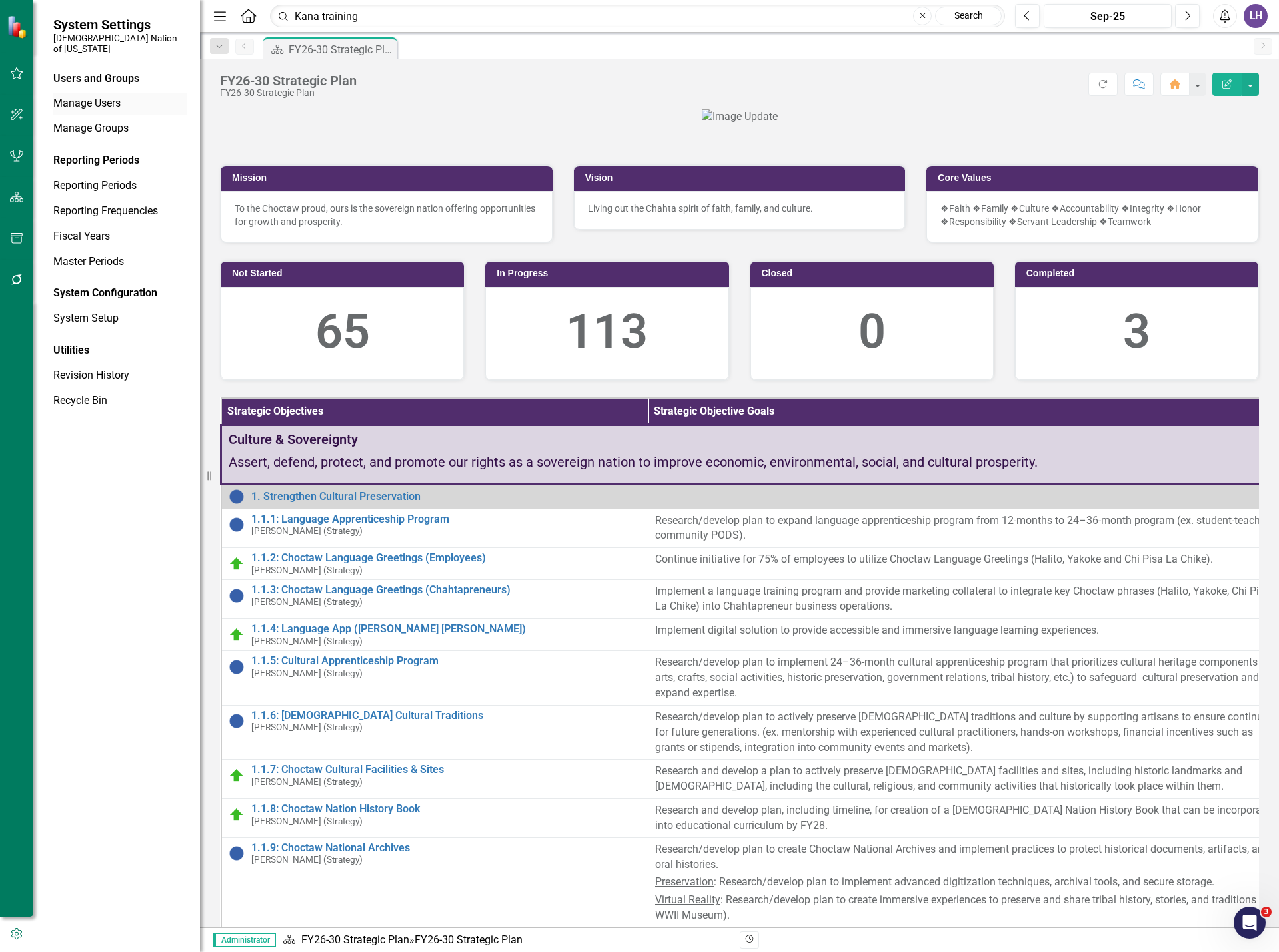
click at [113, 92] on div "Manage Users" at bounding box center [119, 103] width 133 height 22
click at [80, 96] on link "Manage Users" at bounding box center [119, 103] width 133 height 15
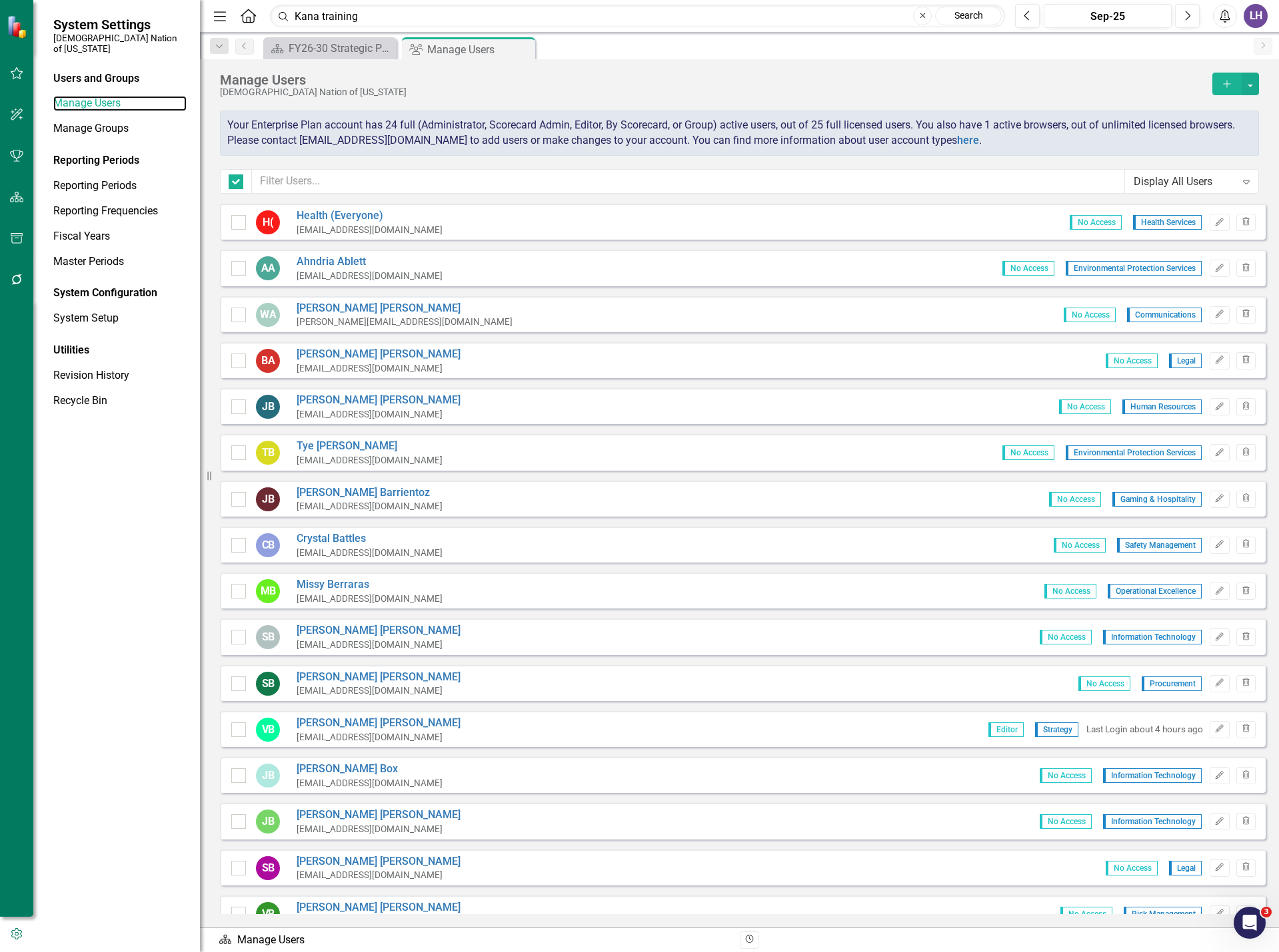
checkbox input "false"
click at [477, 186] on input "text" at bounding box center [688, 181] width 873 height 24
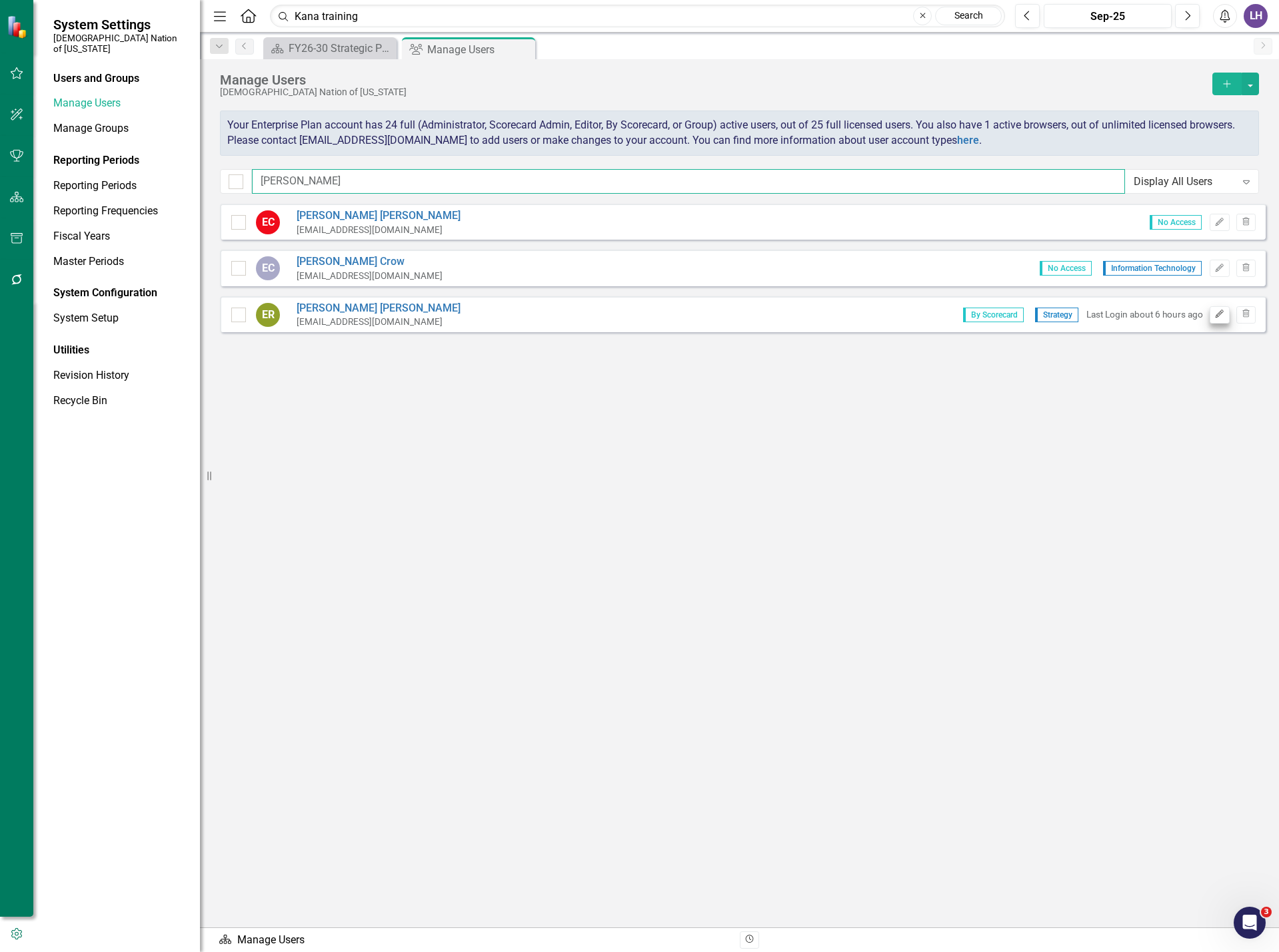
type input "emily"
click at [1223, 316] on icon "Edit" at bounding box center [1218, 314] width 10 height 8
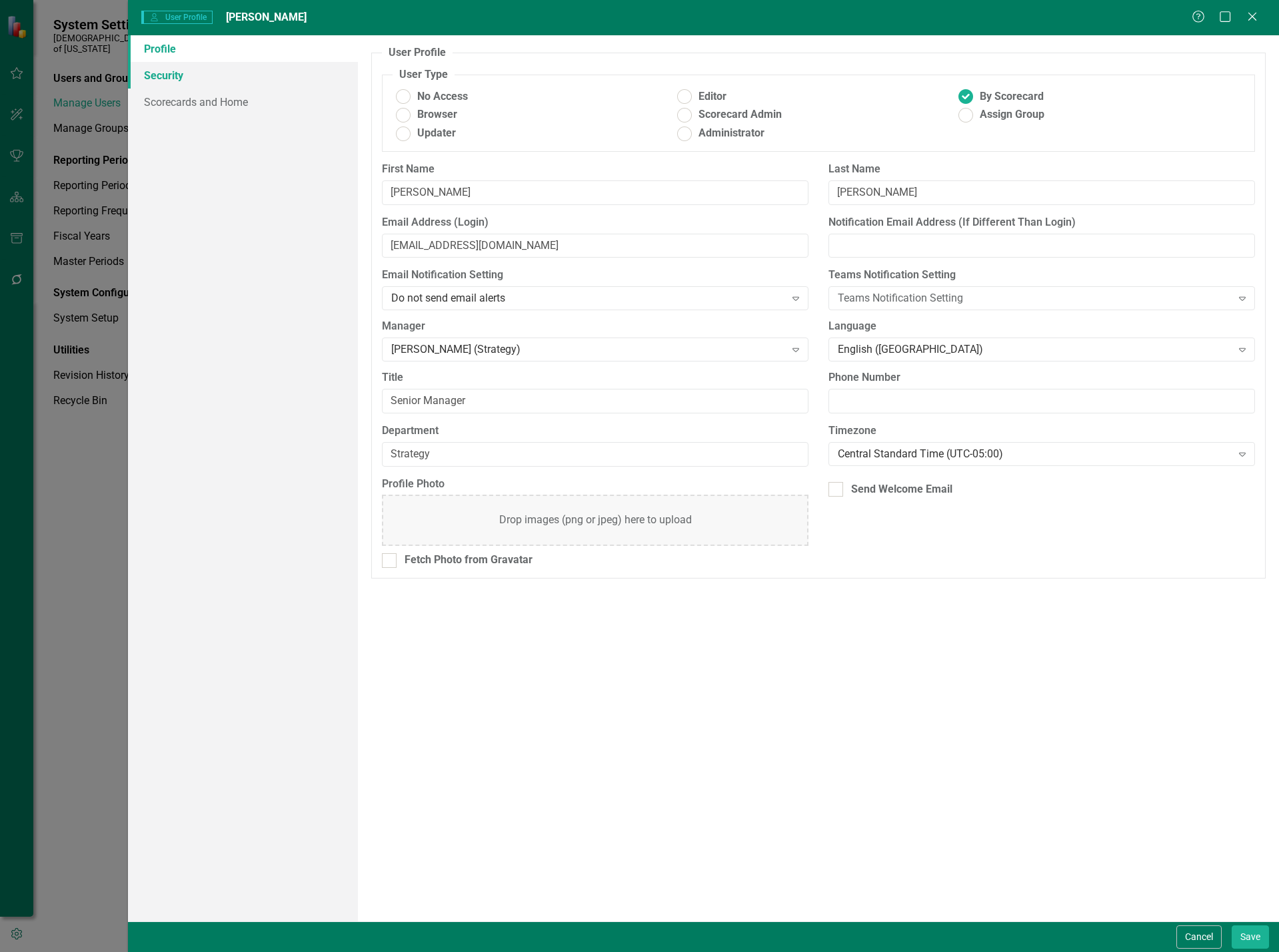
click at [189, 77] on link "Security" at bounding box center [243, 75] width 229 height 27
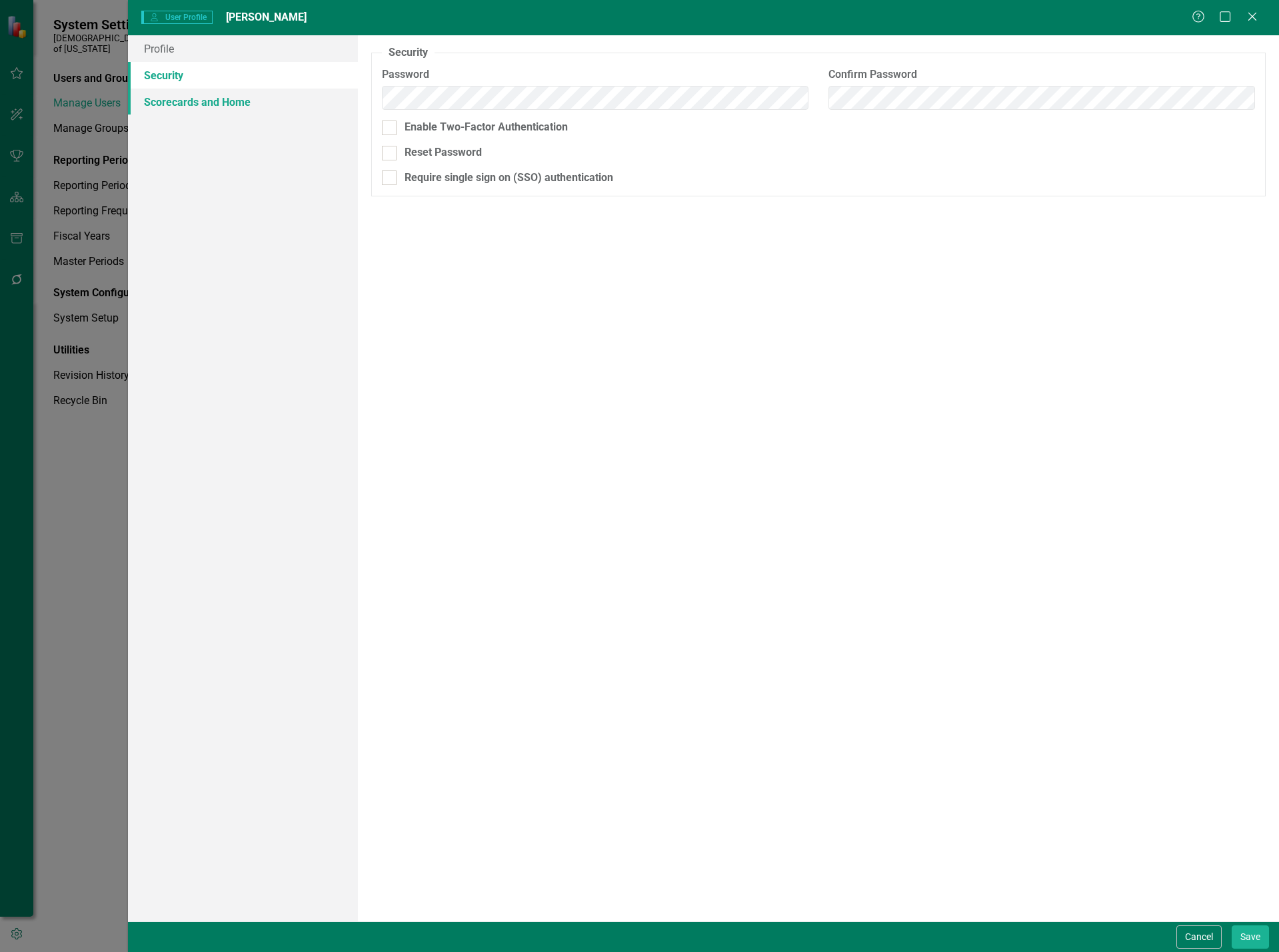
click at [167, 94] on link "Scorecards and Home" at bounding box center [243, 102] width 229 height 27
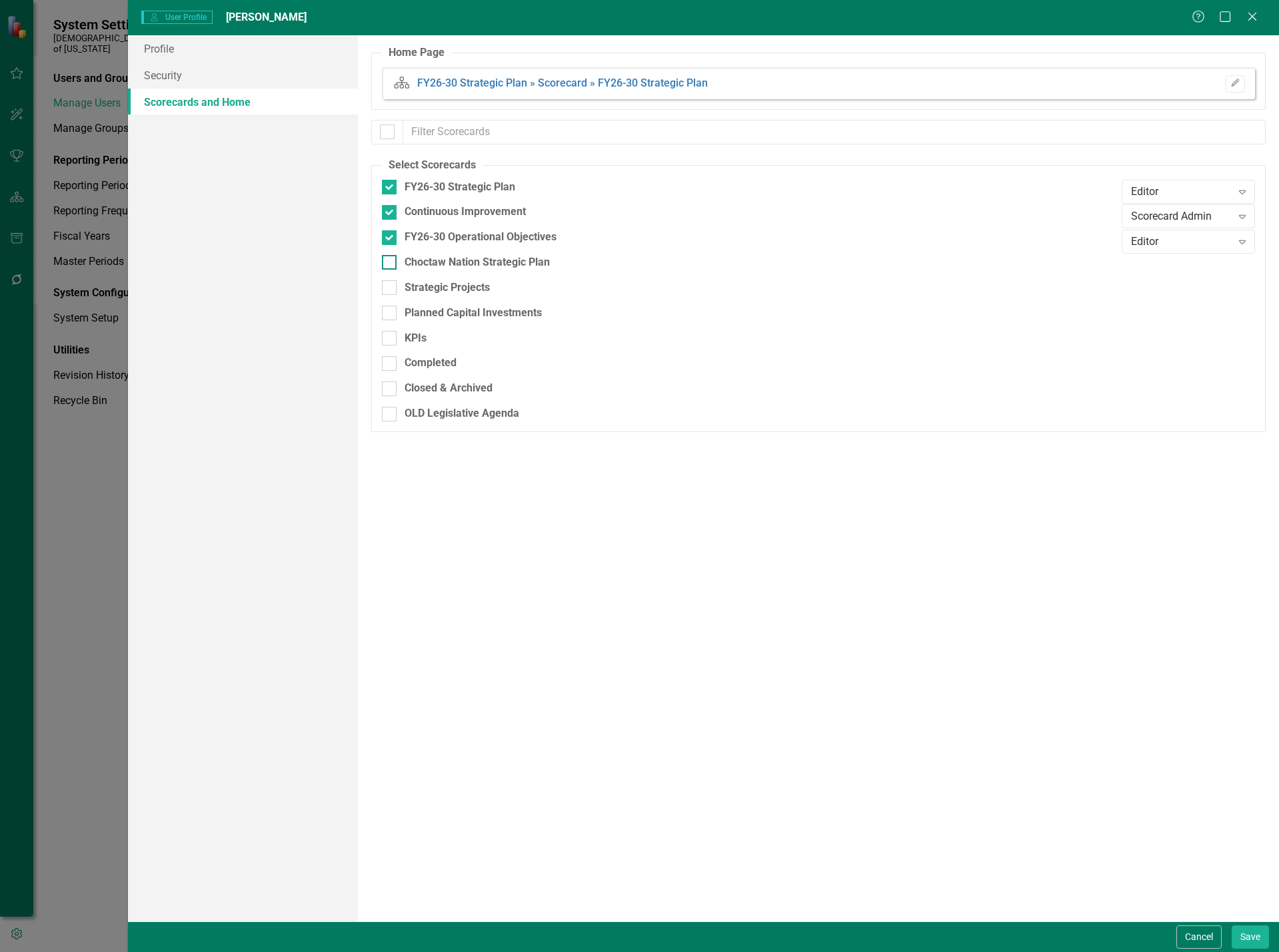
click at [386, 262] on input "Choctaw Nation Strategic Plan" at bounding box center [385, 259] width 8 height 8
checkbox input "true"
click at [1255, 938] on button "Save" at bounding box center [1250, 937] width 37 height 23
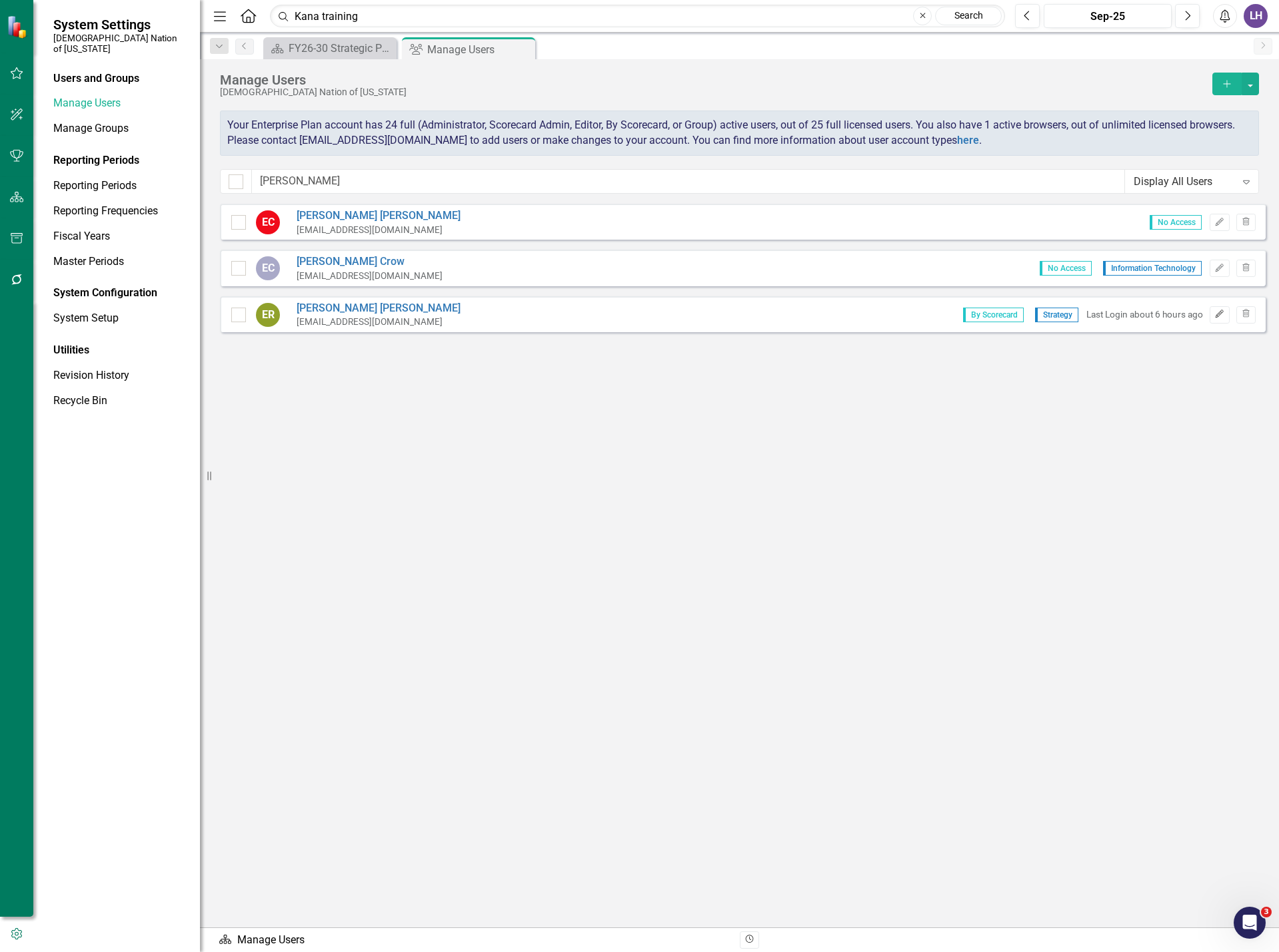
click at [1217, 313] on icon "Edit" at bounding box center [1218, 314] width 10 height 8
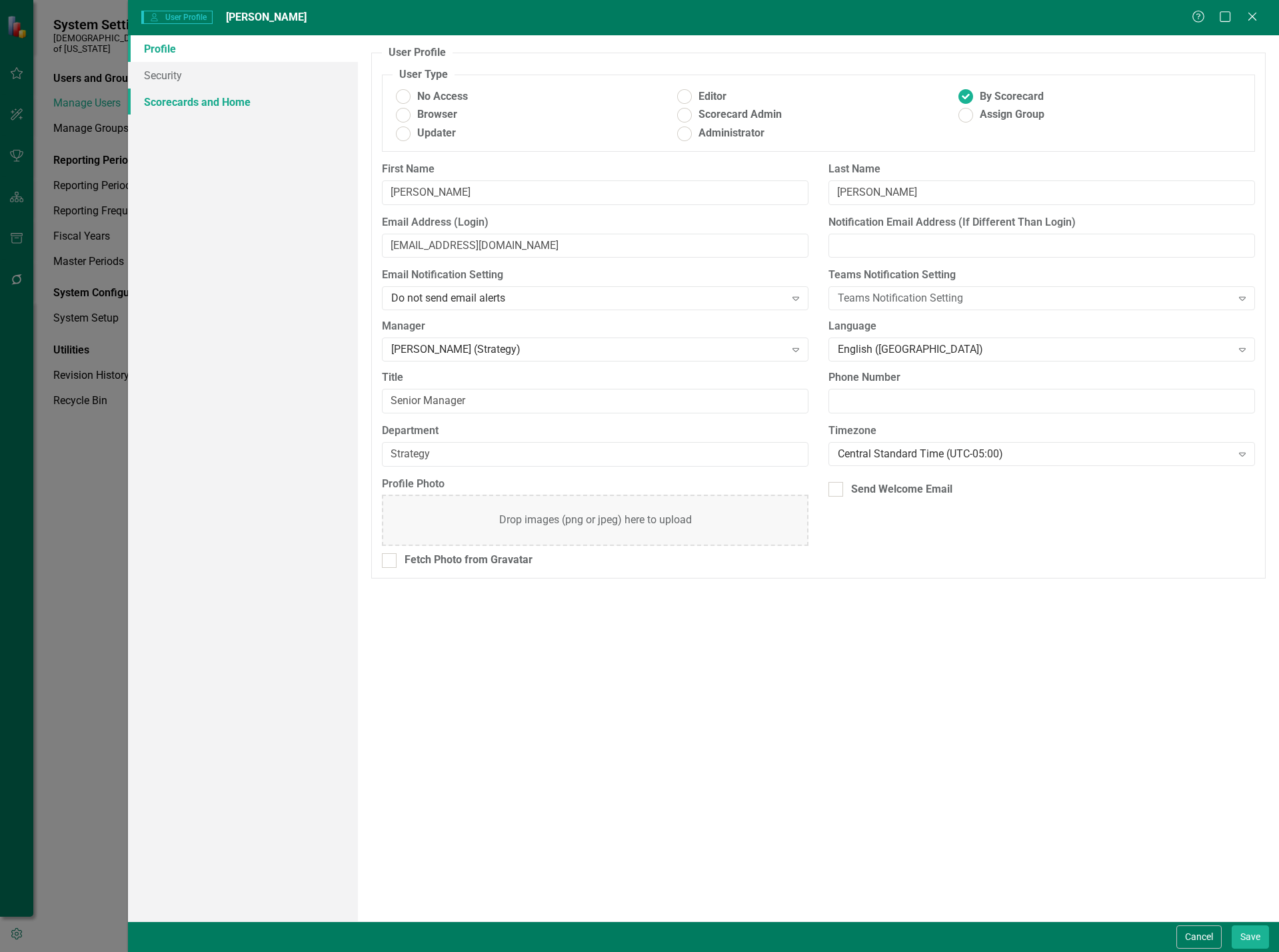
click at [260, 102] on link "Scorecards and Home" at bounding box center [243, 102] width 229 height 27
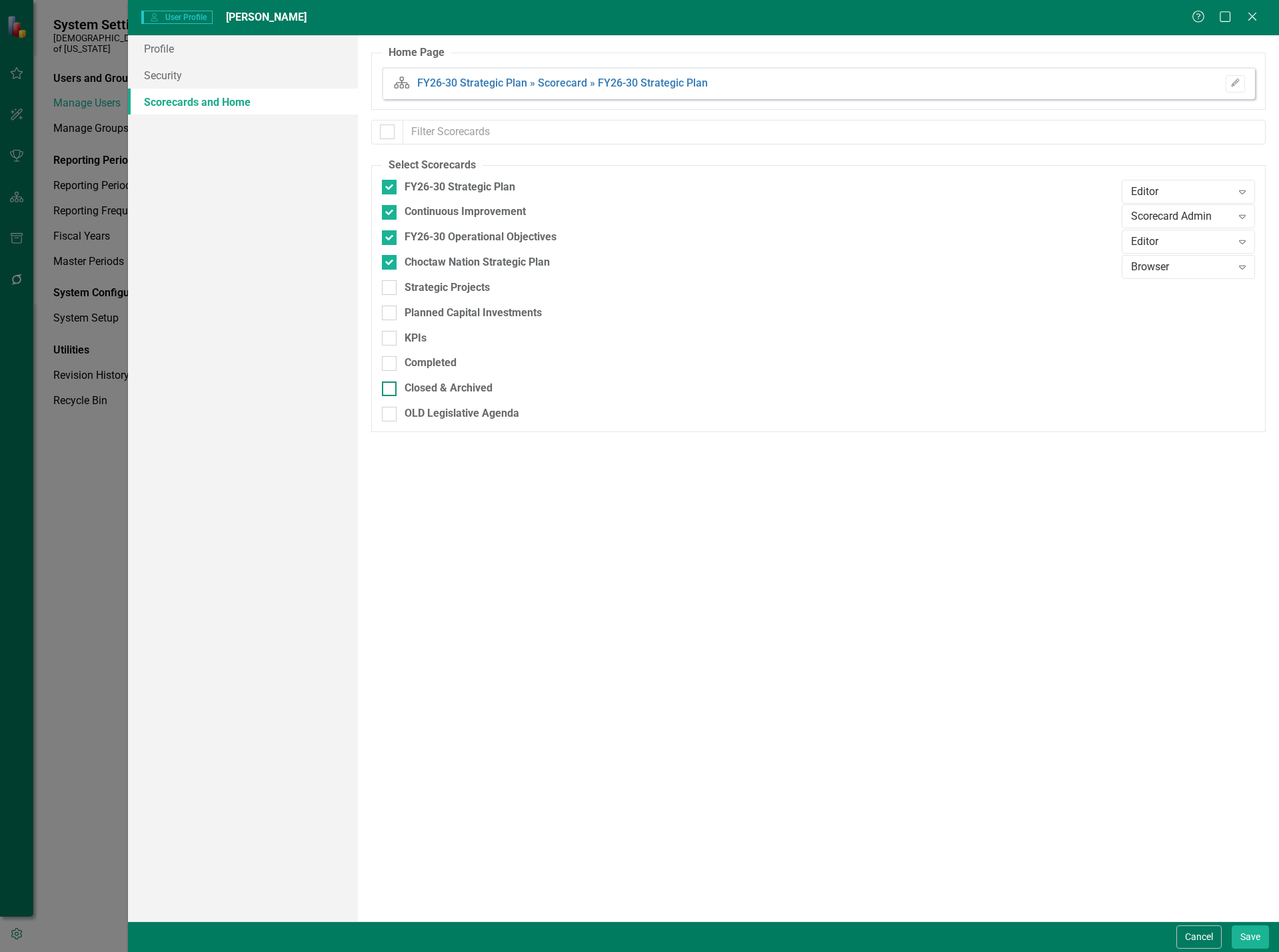
click at [391, 385] on div at bounding box center [389, 389] width 15 height 15
click at [391, 385] on input "Closed & Archived" at bounding box center [385, 385] width 8 height 8
checkbox input "true"
click at [1243, 941] on button "Save" at bounding box center [1250, 937] width 37 height 23
